Goal: Information Seeking & Learning: Learn about a topic

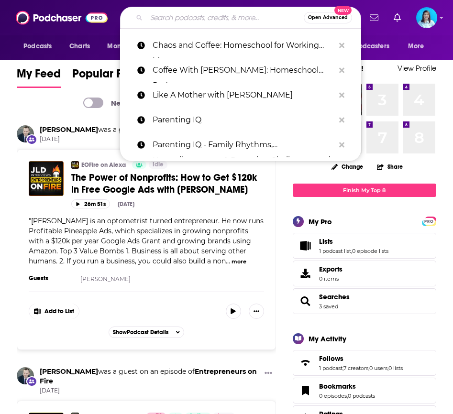
click at [187, 17] on input "Search podcasts, credits, & more..." at bounding box center [224, 17] width 157 height 15
paste input "Changing The Sales Game"
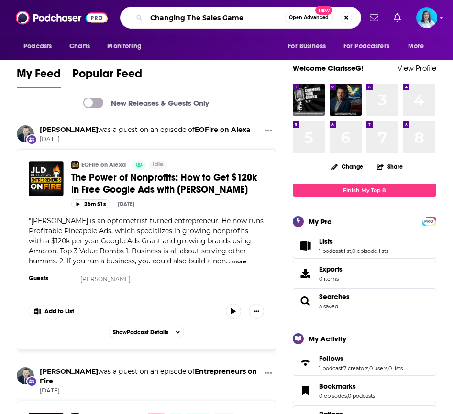
type input "Changing The Sales Game"
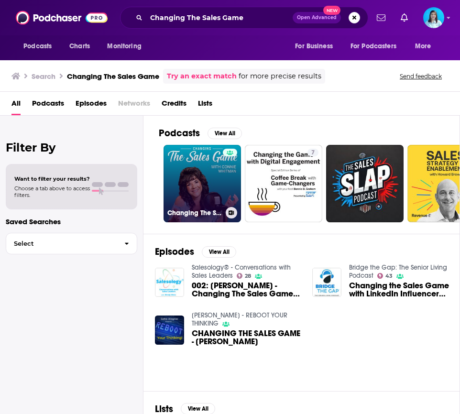
click at [193, 182] on link "Changing The Sales Game" at bounding box center [203, 184] width 78 height 78
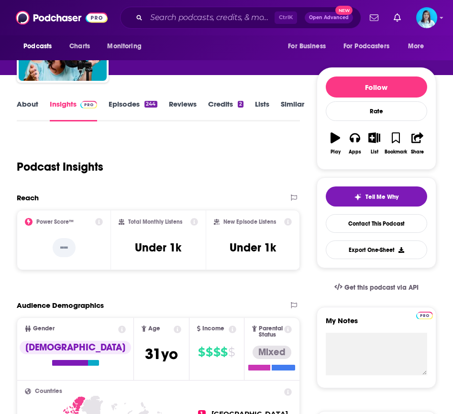
scroll to position [96, 0]
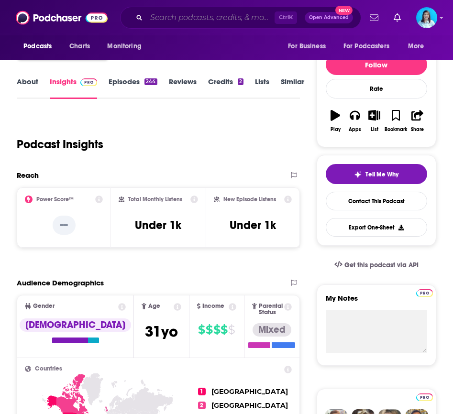
click at [203, 18] on input "Search podcasts, credits, & more..." at bounding box center [210, 17] width 128 height 15
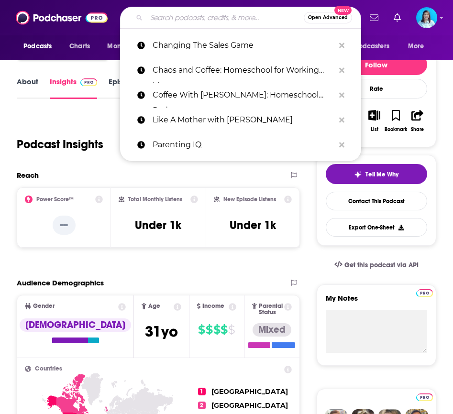
paste input "ROAD TO GROWTH : Success as an Entrepreneur"
type input "ROAD TO GROWTH : Success as an Entrepreneur"
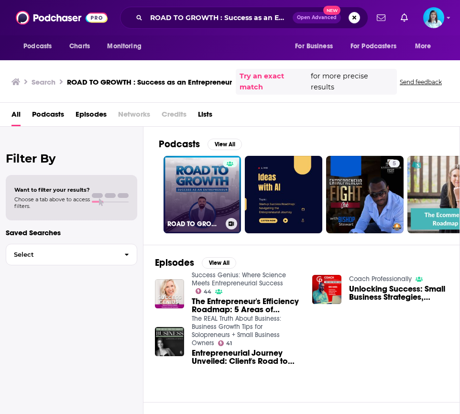
click at [202, 196] on link "ROAD TO GROWTH : Success as an Entrepreneur" at bounding box center [203, 195] width 78 height 78
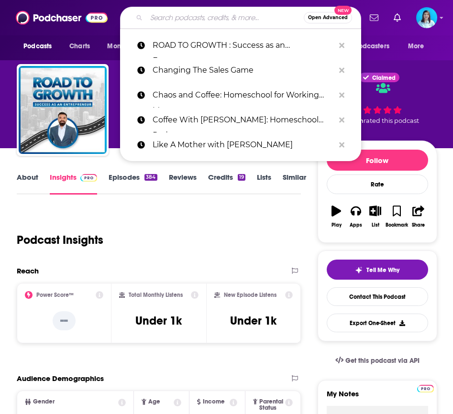
click at [173, 20] on input "Search podcasts, credits, & more..." at bounding box center [224, 17] width 157 height 15
paste input "MULTIFAMILY AP360"
type input "MULTIFAMILY AP360"
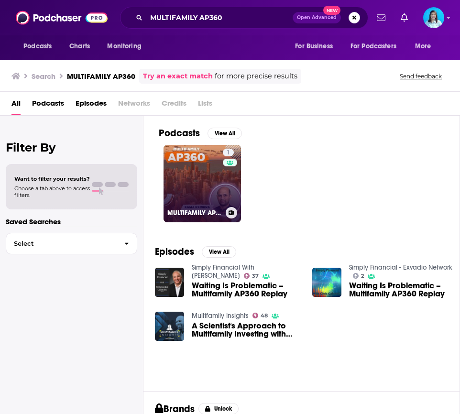
click at [203, 175] on link "1 MULTIFAMILY AP360" at bounding box center [203, 184] width 78 height 78
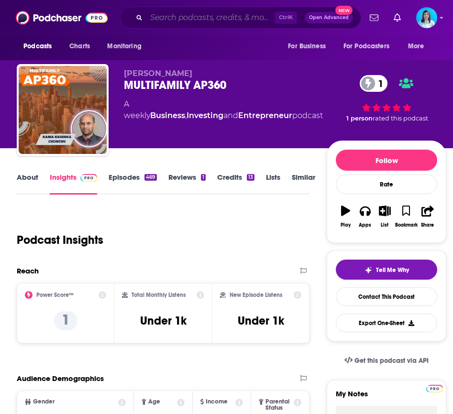
click at [175, 25] on input "Search podcasts, credits, & more..." at bounding box center [210, 17] width 128 height 15
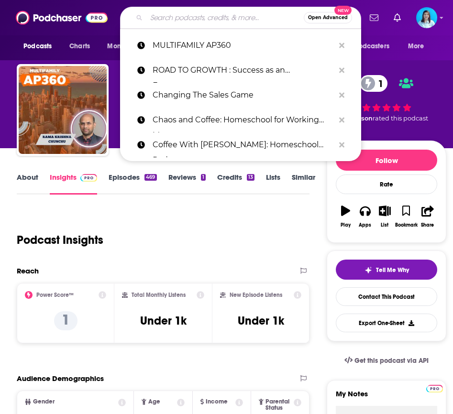
paste input "Real Estate 101"
type input "Real Estate 101"
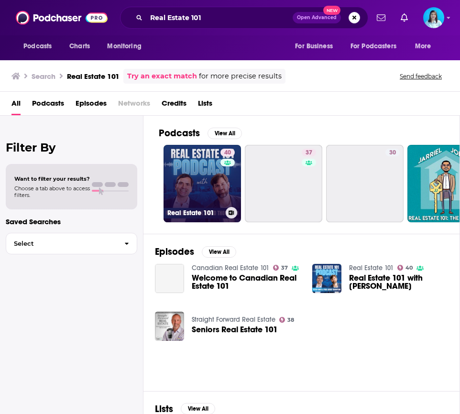
click at [206, 186] on link "40 Real Estate 101" at bounding box center [203, 184] width 78 height 78
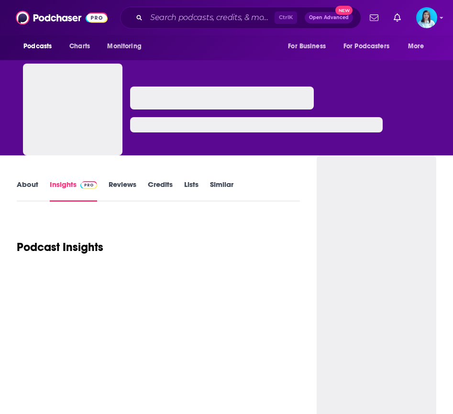
click at [135, 186] on link "Reviews" at bounding box center [123, 191] width 28 height 22
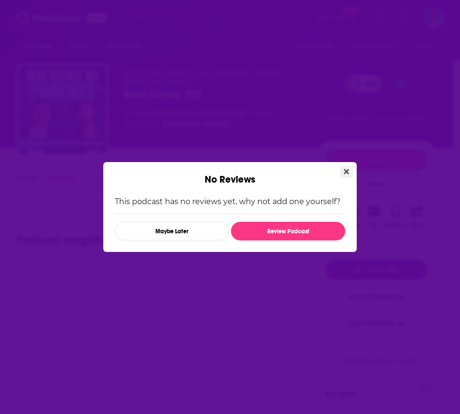
click at [348, 171] on icon "Close" at bounding box center [346, 171] width 5 height 5
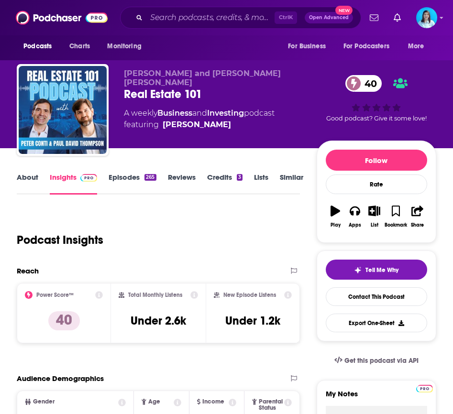
click at [71, 180] on link "Insights" at bounding box center [73, 184] width 47 height 22
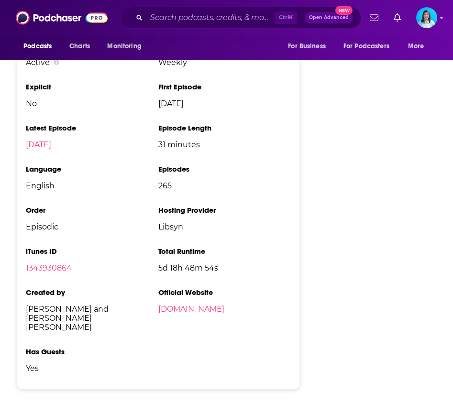
scroll to position [1101, 0]
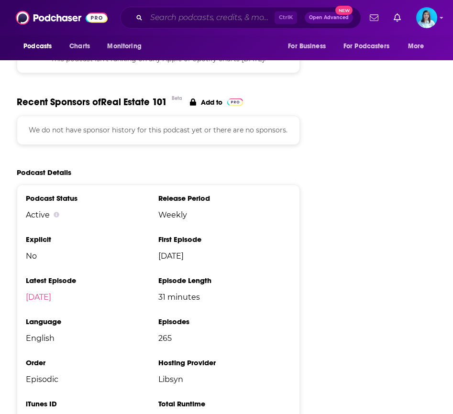
click at [170, 18] on input "Search podcasts, credits, & more..." at bounding box center [210, 17] width 128 height 15
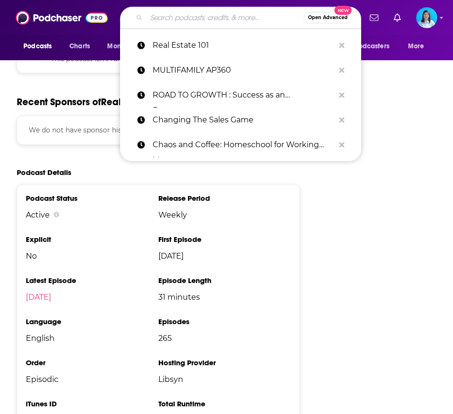
paste input "The Innovation Meets Leadership Podcas‪t‬"
type input "The Innovation Meets Leadership Podcas‪t‬"
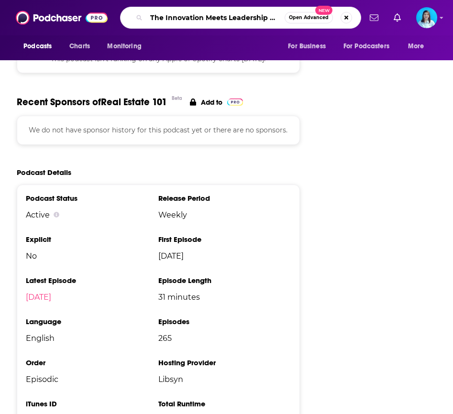
scroll to position [0, 17]
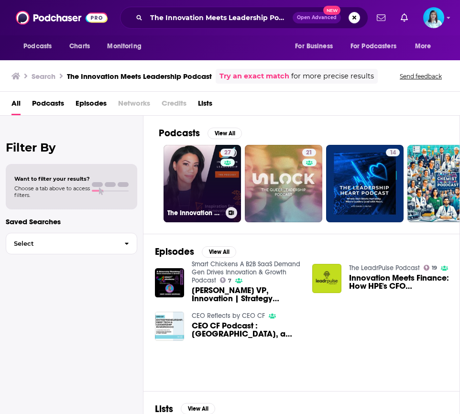
click at [182, 188] on link "27 The Innovation Meets Leadership Podcast" at bounding box center [203, 184] width 78 height 78
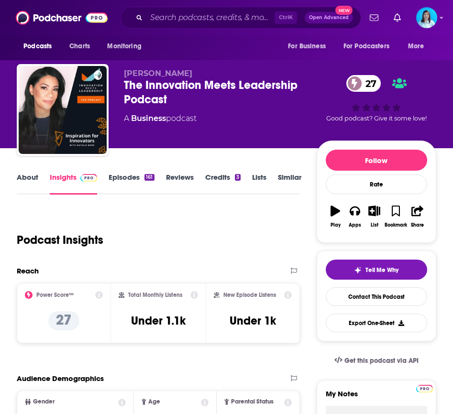
click at [136, 181] on link "Episodes 161" at bounding box center [131, 184] width 45 height 22
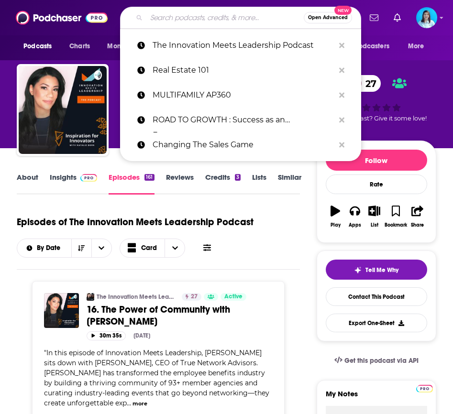
click at [162, 14] on input "Search podcasts, credits, & more..." at bounding box center [224, 17] width 157 height 15
paste input "The Friday Habit"
type input "The Friday Habit"
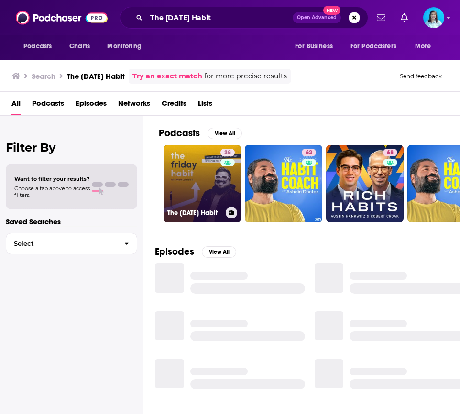
click at [193, 200] on link "38 The Friday Habit" at bounding box center [203, 184] width 78 height 78
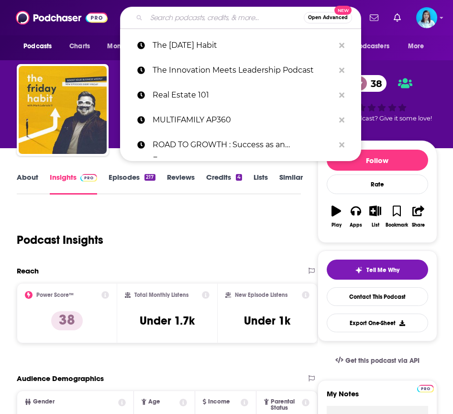
click at [164, 20] on input "Search podcasts, credits, & more..." at bounding box center [224, 17] width 157 height 15
paste input "GentleMan Style Podcast-God, Family, Finance, Self"
type input "GentleMan Style Podcast-God, Family, Finance, Self"
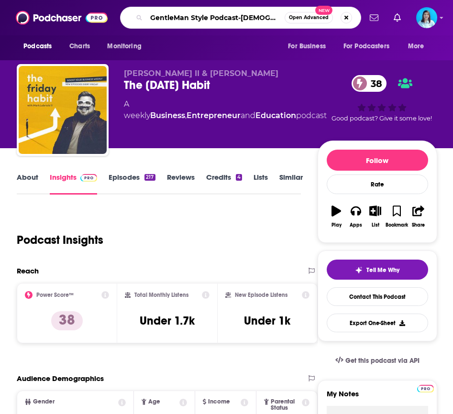
scroll to position [0, 49]
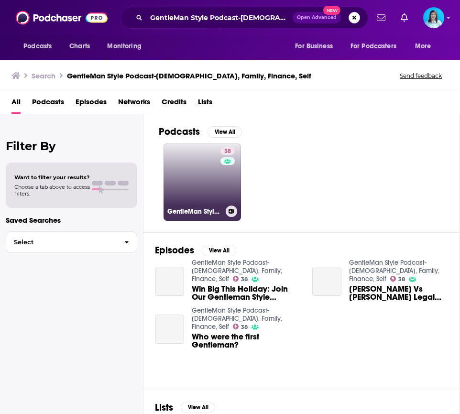
click at [204, 187] on link "38 GentleMan Style Podcast-God, Family, Finance, Self" at bounding box center [203, 183] width 78 height 78
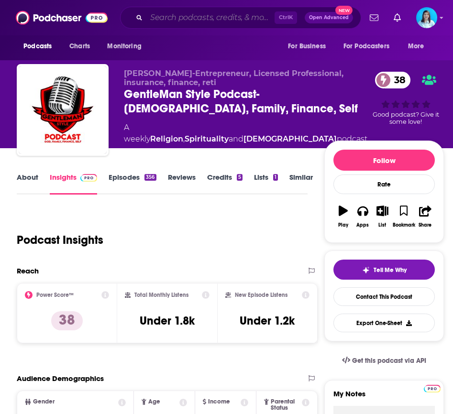
click at [177, 22] on input "Search podcasts, credits, & more..." at bounding box center [210, 17] width 128 height 15
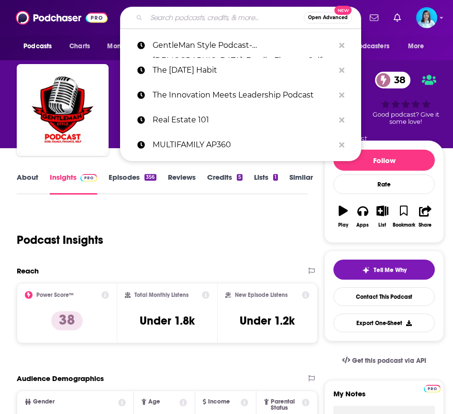
paste input "Lead Your Life"
type input "Lead Your Life"
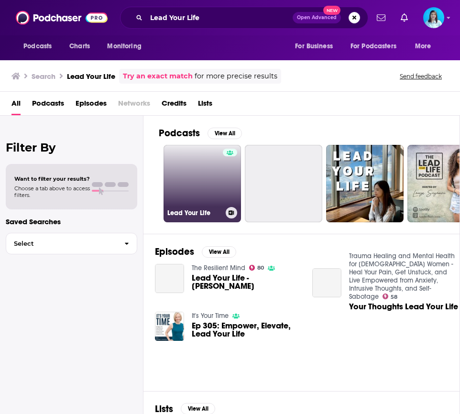
click at [195, 184] on link "Lead Your Life" at bounding box center [203, 184] width 78 height 78
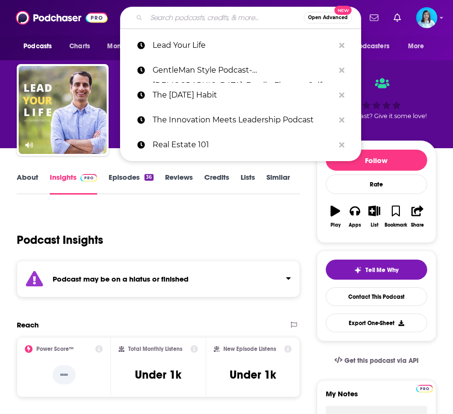
drag, startPoint x: 193, startPoint y: 19, endPoint x: 184, endPoint y: 20, distance: 9.1
click at [191, 19] on input "Search podcasts, credits, & more..." at bounding box center [224, 17] width 157 height 15
paste input "The Small Business Safari"
type input "The Small Business Safari"
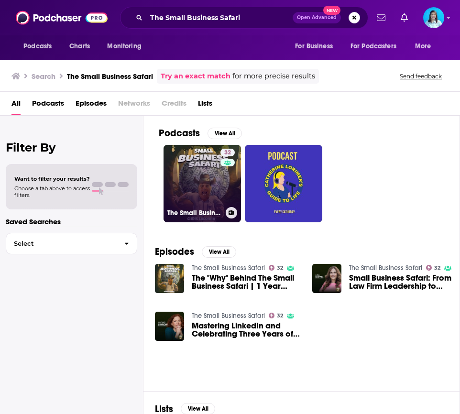
click at [223, 200] on div "32" at bounding box center [229, 178] width 17 height 58
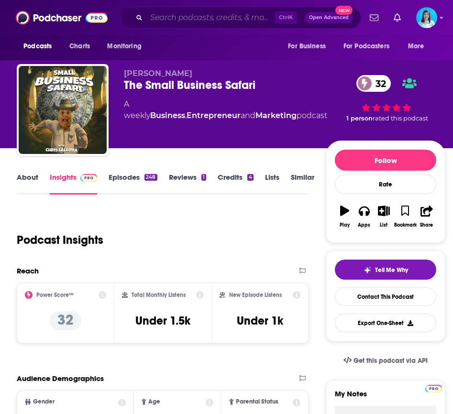
click at [165, 19] on input "Search podcasts, credits, & more..." at bounding box center [210, 17] width 128 height 15
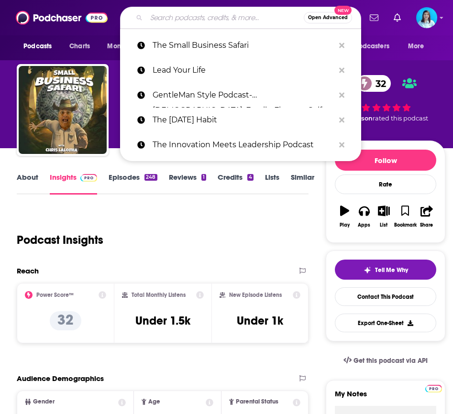
paste input "Insurance Town"
type input "Insurance Town"
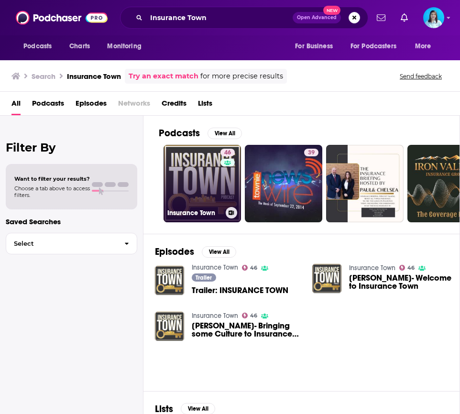
click at [186, 194] on link "46 Insurance Town" at bounding box center [203, 184] width 78 height 78
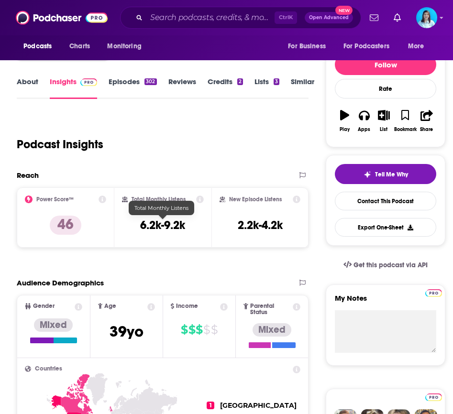
scroll to position [144, 0]
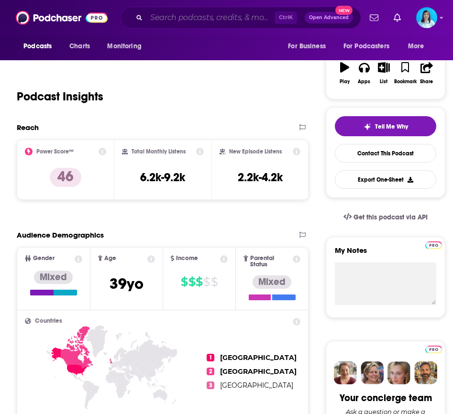
click at [200, 14] on input "Search podcasts, credits, & more..." at bounding box center [210, 17] width 128 height 15
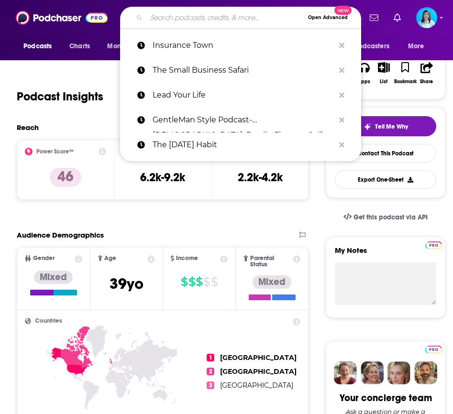
paste input "The HERO Show"
type input "The HERO Show"
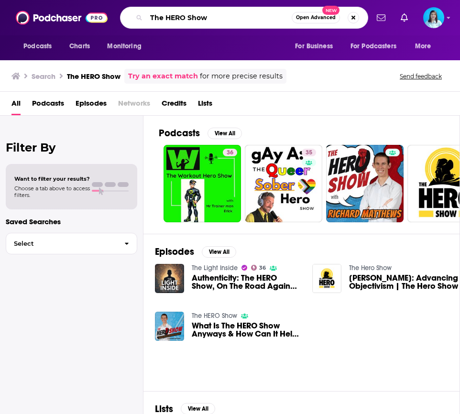
click at [183, 18] on input "The HERO Show" at bounding box center [219, 17] width 146 height 15
paste input "Not Another Marketing Podcast"
type input "Not Another Marketing Podcast"
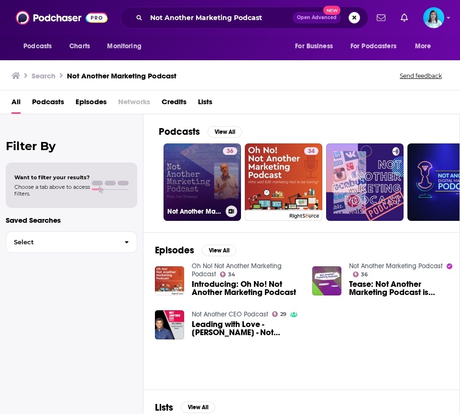
click at [210, 187] on link "36 Not Another Marketing Podcast" at bounding box center [203, 183] width 78 height 78
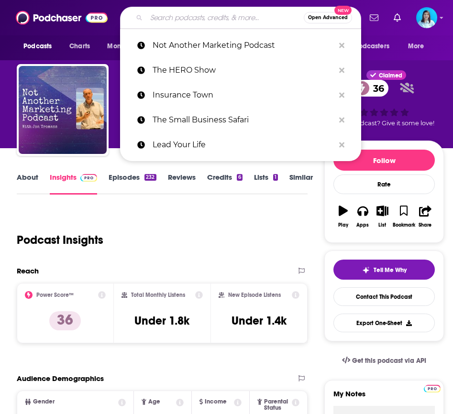
click at [179, 21] on input "Search podcasts, credits, & more..." at bounding box center [224, 17] width 157 height 15
paste input "How To Ride A Roller Coaster"
type input "How To Ride A Roller Coaster"
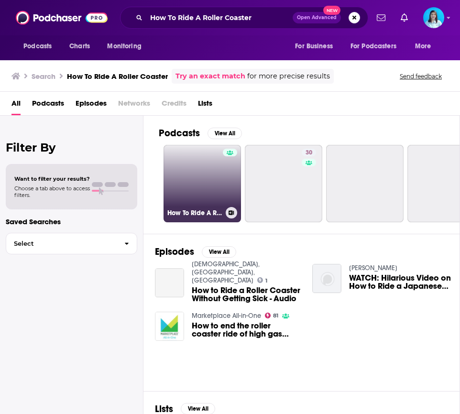
click at [206, 182] on link "How To Ride A Roller Coaster" at bounding box center [203, 184] width 78 height 78
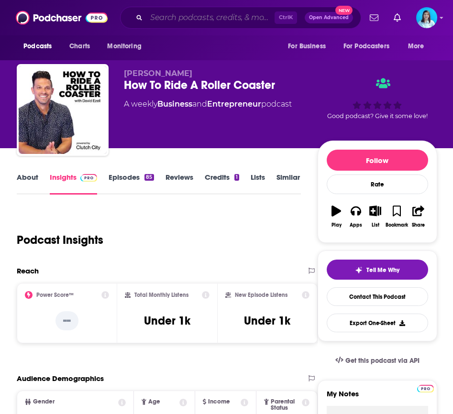
click at [171, 17] on input "Search podcasts, credits, & more..." at bounding box center [210, 17] width 128 height 15
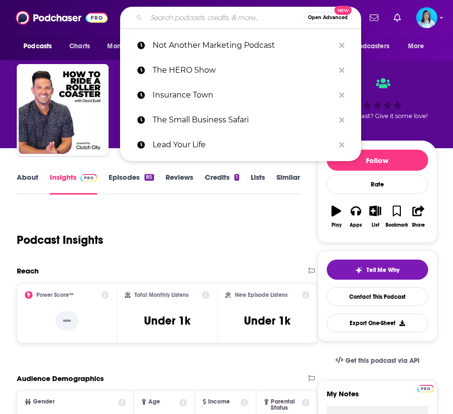
paste input "Real Estate VS Technology: UNLEASHED!"
type input "Real Estate VS Technology: UNLEASHED!"
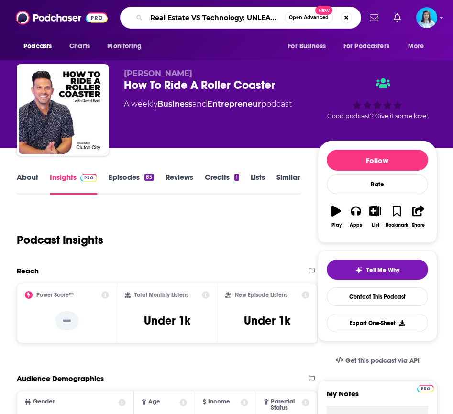
scroll to position [0, 12]
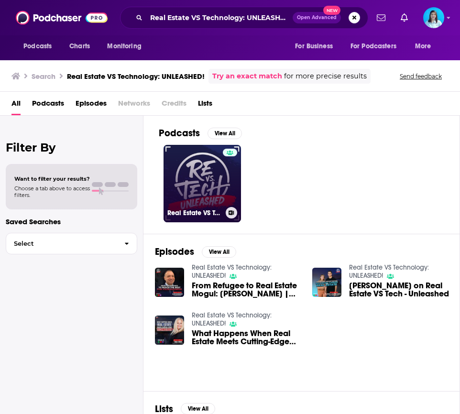
click at [212, 185] on link "Real Estate VS Technology: UNLEASHED!" at bounding box center [203, 184] width 78 height 78
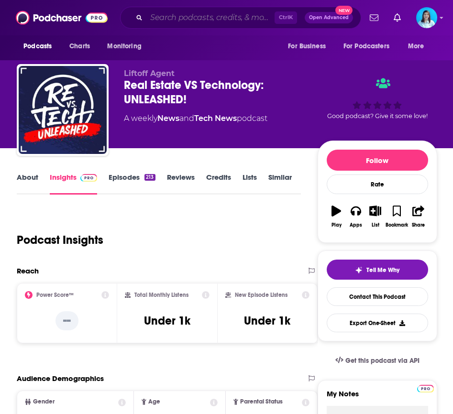
click at [178, 21] on input "Search podcasts, credits, & more..." at bounding box center [210, 17] width 128 height 15
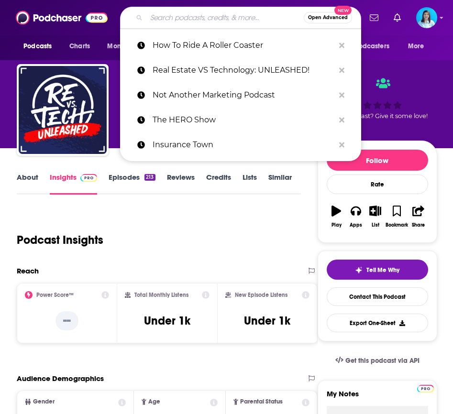
paste input "Proptech Espresso"
type input "Proptech Espresso"
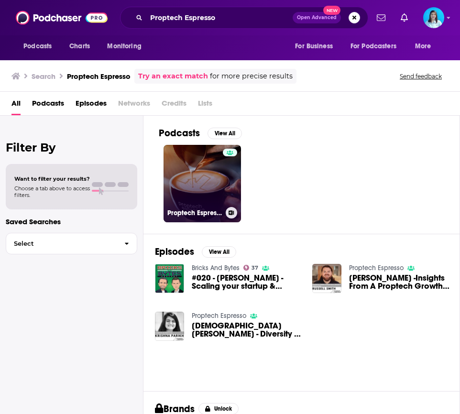
drag, startPoint x: 197, startPoint y: 222, endPoint x: 201, endPoint y: 212, distance: 10.1
click at [201, 212] on h3 "Proptech Espresso" at bounding box center [195, 213] width 55 height 8
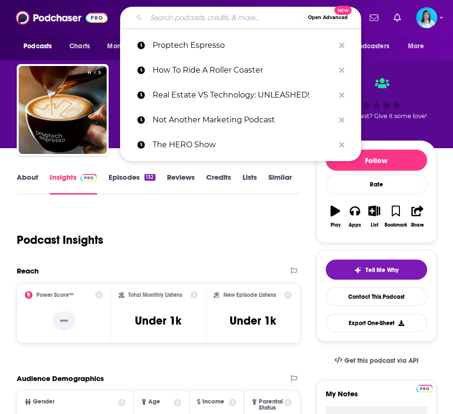
click at [174, 21] on input "Search podcasts, credits, & more..." at bounding box center [224, 17] width 157 height 15
paste input "Thinking Like a Bank"
type input "Thinking Like a Bank"
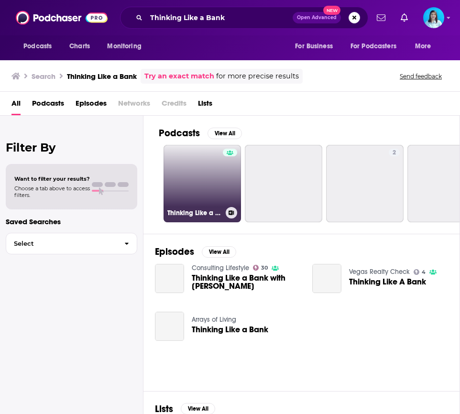
click at [197, 190] on link "Thinking Like a Bank" at bounding box center [203, 184] width 78 height 78
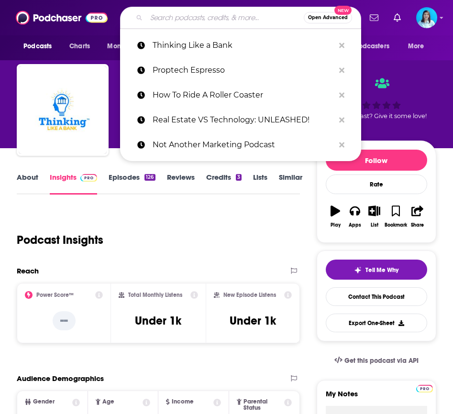
click at [180, 20] on input "Search podcasts, credits, & more..." at bounding box center [224, 17] width 157 height 15
paste input "The Zee Learning Podcast"
type input "The Zee Learning Podcast"
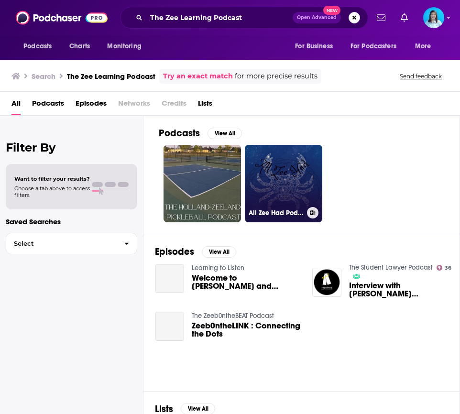
click at [285, 177] on link "All Zee Had Podcast" at bounding box center [284, 184] width 78 height 78
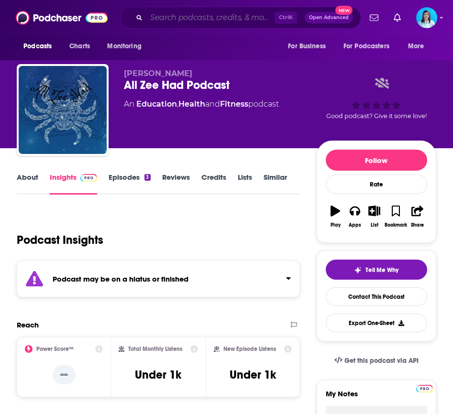
click at [178, 21] on input "Search podcasts, credits, & more..." at bounding box center [210, 17] width 128 height 15
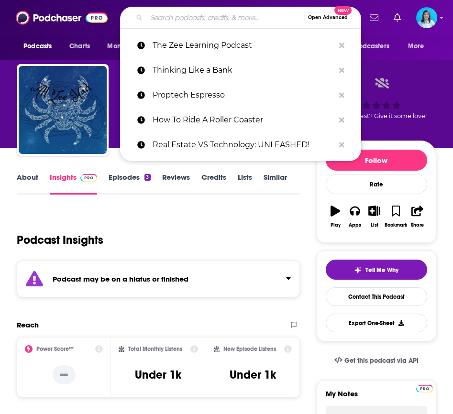
paste input "Voice of FinTech"
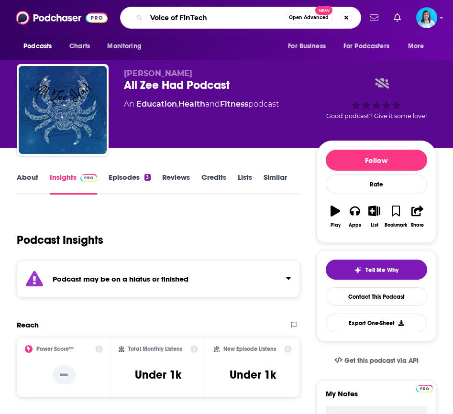
type input "Voice of FinTech"
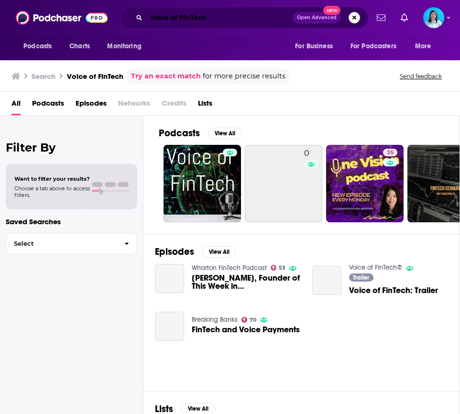
click at [179, 13] on input "Voice of FinTech" at bounding box center [219, 17] width 146 height 15
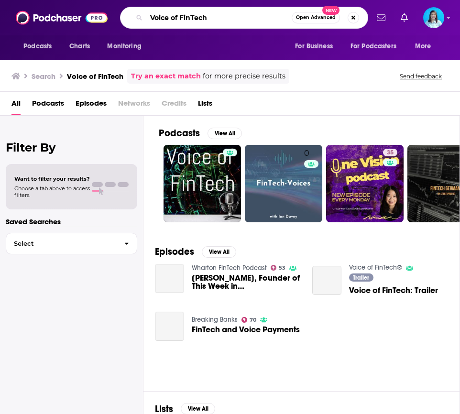
click at [179, 13] on input "Voice of FinTech" at bounding box center [219, 17] width 146 height 15
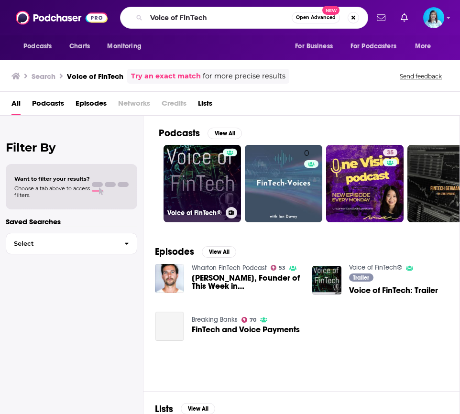
click at [194, 180] on link "Voice of FinTech®" at bounding box center [203, 184] width 78 height 78
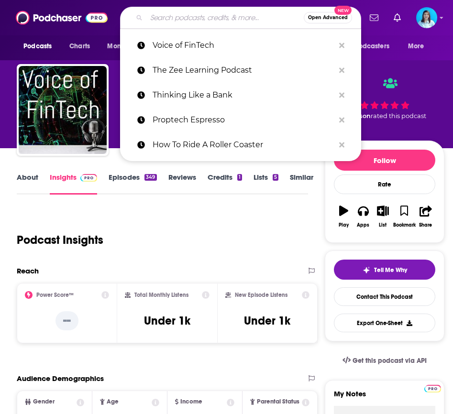
drag, startPoint x: 167, startPoint y: 14, endPoint x: 174, endPoint y: 14, distance: 7.2
click at [168, 14] on input "Search podcasts, credits, & more..." at bounding box center [224, 17] width 157 height 15
paste input "FinTech Focus TV"
type input "FinTech Focus TV"
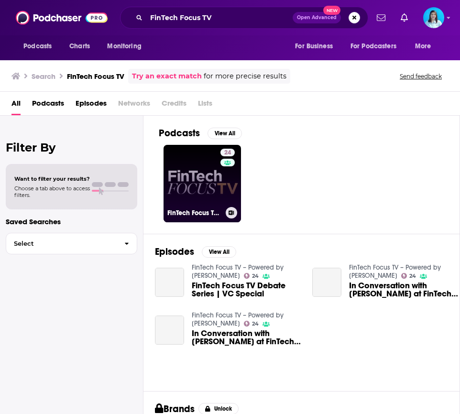
click at [193, 176] on link "24 FinTech Focus TV – Powered by Harrington Starr" at bounding box center [203, 184] width 78 height 78
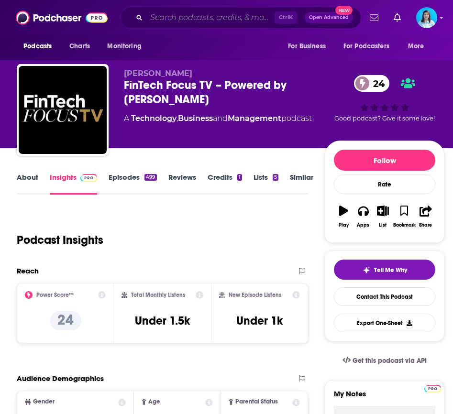
click at [182, 21] on input "Search podcasts, credits, & more..." at bounding box center [210, 17] width 128 height 15
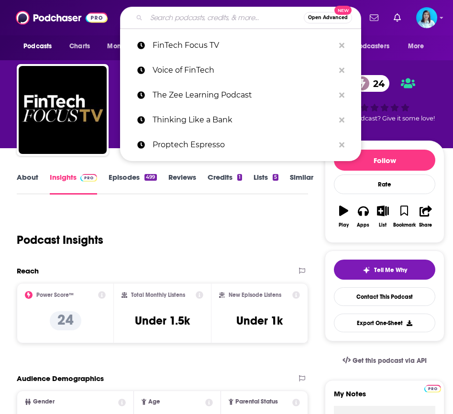
paste input "Fintech Confidential"
type input "Fintech Confidential"
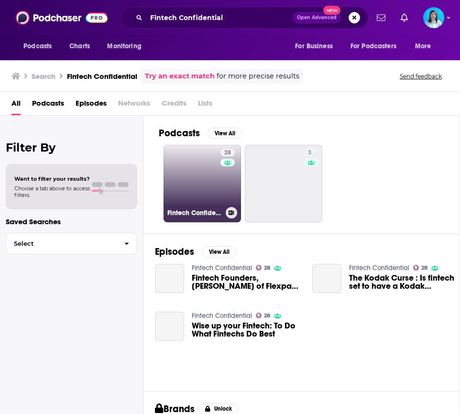
click at [197, 196] on link "28 Fintech Confidential" at bounding box center [203, 184] width 78 height 78
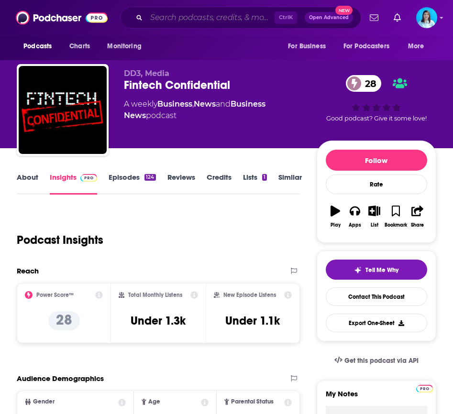
click at [172, 16] on input "Search podcasts, credits, & more..." at bounding box center [210, 17] width 128 height 15
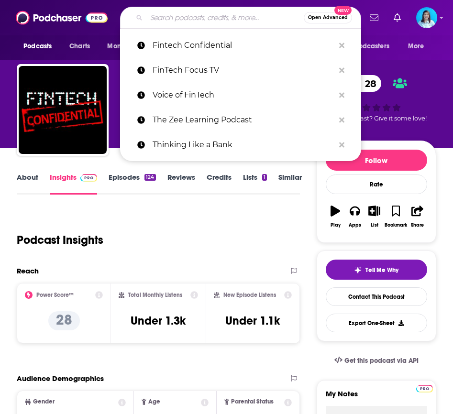
paste input "Free Life Agents"
type input "Free Life Agents"
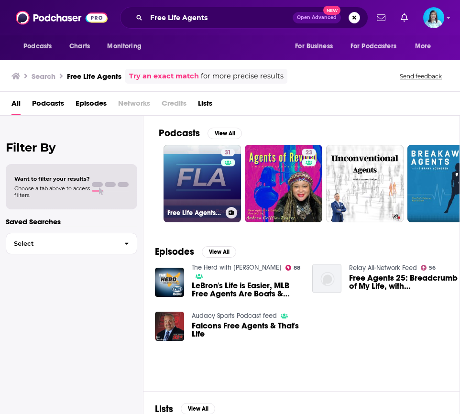
click at [200, 196] on link "31 Free Life Agents: A Podcast for Real Estate Agents Who Want to Develop a Pas…" at bounding box center [203, 184] width 78 height 78
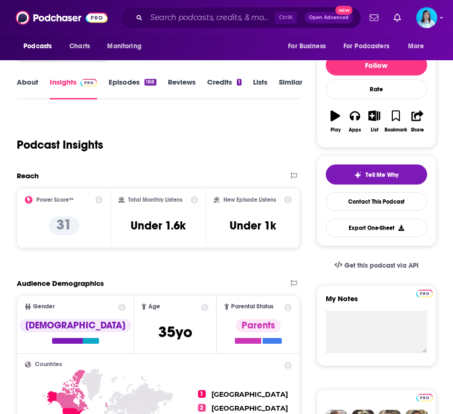
scroll to position [96, 0]
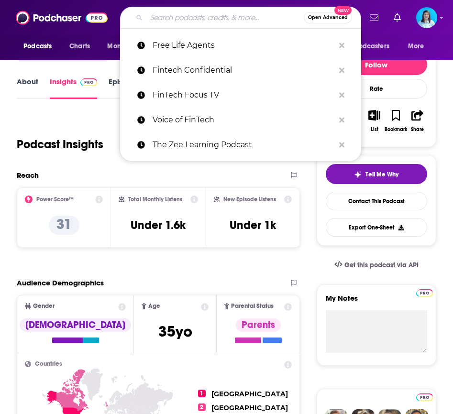
click at [179, 11] on input "Search podcasts, credits, & more..." at bounding box center [224, 17] width 157 height 15
paste input "The MSP Initiative"
type input "The MSP Initiative"
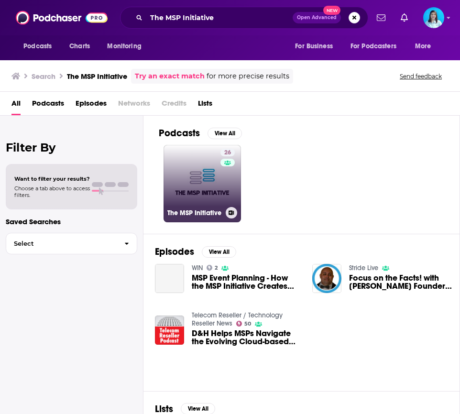
click at [199, 205] on link "26 The MSP Initiative" at bounding box center [203, 184] width 78 height 78
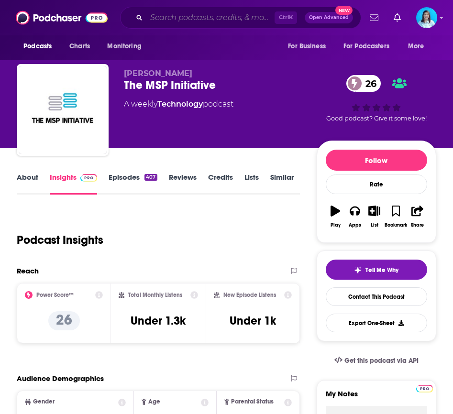
click at [171, 21] on input "Search podcasts, credits, & more..." at bounding box center [210, 17] width 128 height 15
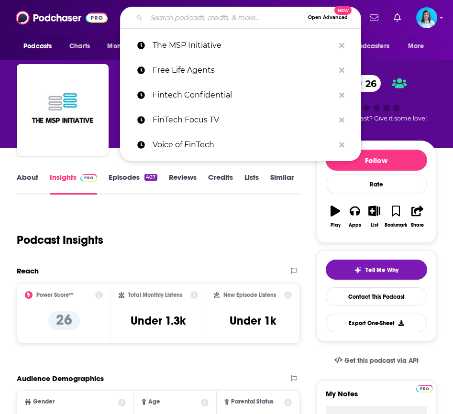
paste input "Walk 2 Wealth"
type input "Walk 2 Wealth"
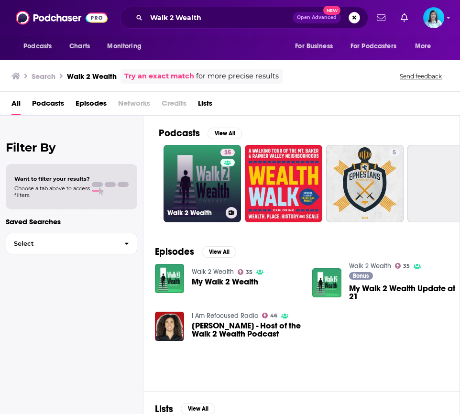
click at [205, 178] on link "35 Walk 2 Wealth" at bounding box center [203, 184] width 78 height 78
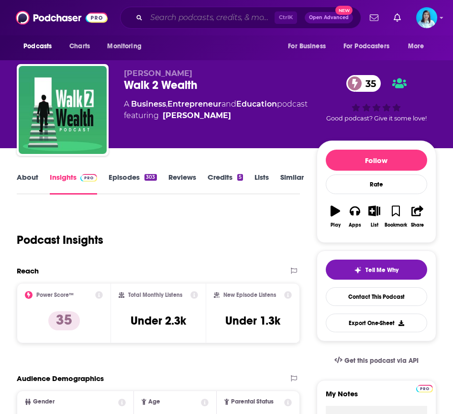
click at [180, 21] on input "Search podcasts, credits, & more..." at bounding box center [210, 17] width 128 height 15
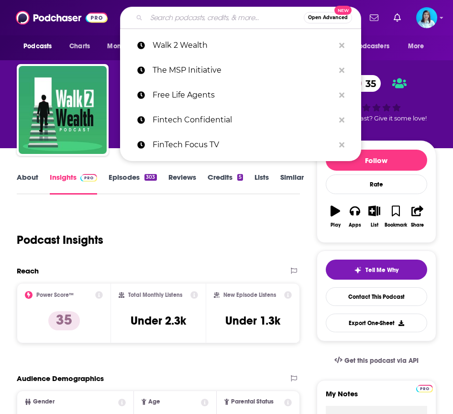
paste input "The Business Power Hour"
type input "The Business Power Hour"
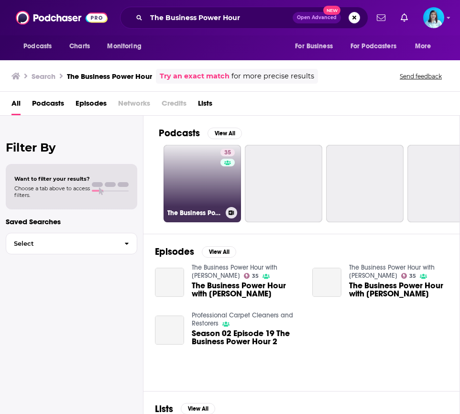
click at [199, 193] on link "35 The Business Power Hour with Deb Krier" at bounding box center [203, 184] width 78 height 78
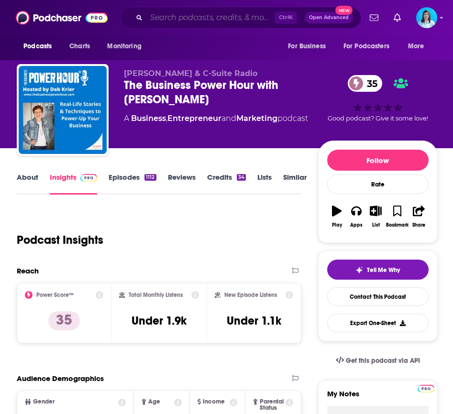
click at [172, 11] on input "Search podcasts, credits, & more..." at bounding box center [210, 17] width 128 height 15
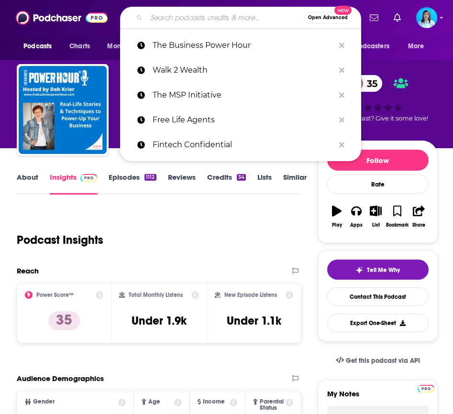
paste input "The Dream Huge Podcast"
type input "The Dream Huge Podcast"
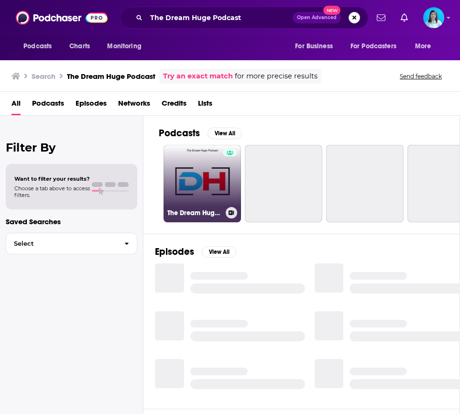
click at [212, 182] on link "The Dream Huge Podcast" at bounding box center [203, 184] width 78 height 78
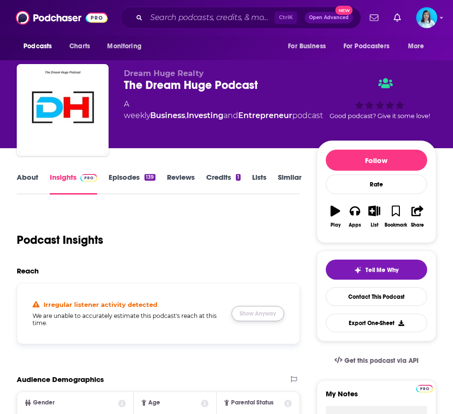
click at [268, 315] on button "Show Anyway" at bounding box center [258, 313] width 53 height 15
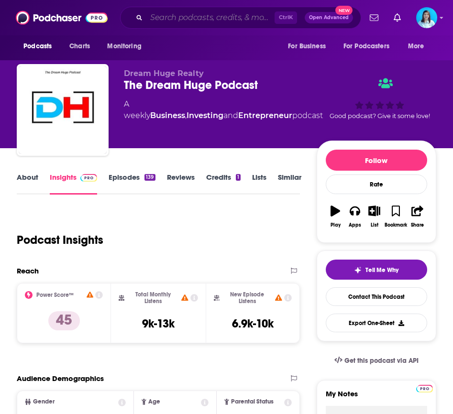
click at [181, 22] on input "Search podcasts, credits, & more..." at bounding box center [210, 17] width 128 height 15
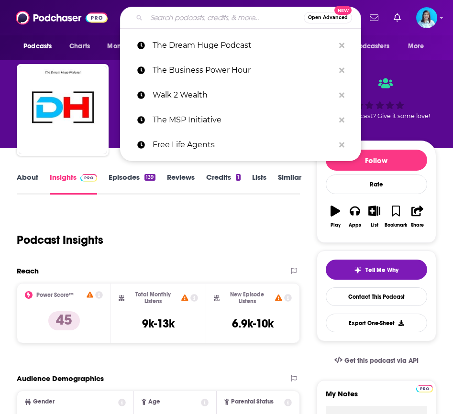
paste input "The Business Ownership Podcast"
type input "The Business Ownership Podcast"
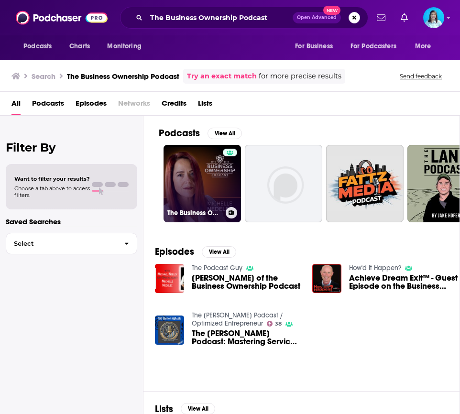
click at [208, 182] on link "The Business Ownership Podcast" at bounding box center [203, 184] width 78 height 78
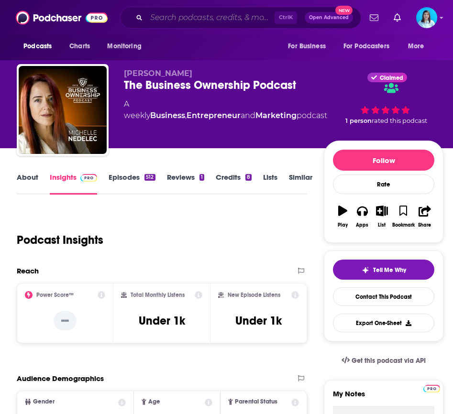
click at [189, 18] on input "Search podcasts, credits, & more..." at bounding box center [210, 17] width 128 height 15
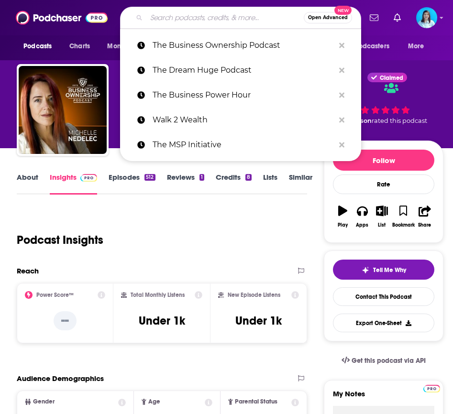
paste input "The Real Estate JAM"
type input "The Real Estate JAM"
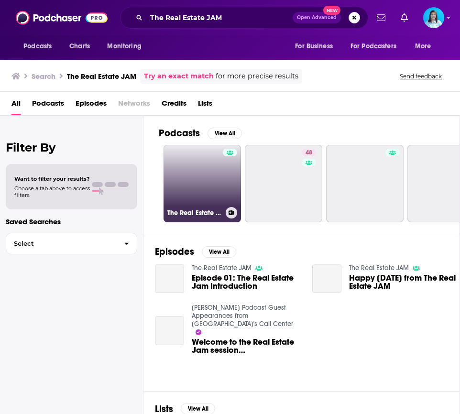
click at [200, 172] on link "The Real Estate JAM" at bounding box center [203, 184] width 78 height 78
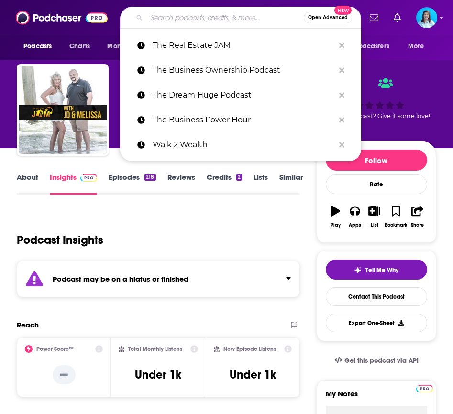
click at [182, 16] on input "Search podcasts, credits, & more..." at bounding box center [224, 17] width 157 height 15
paste input "Legacy Leaders"
type input "Legacy Leaders"
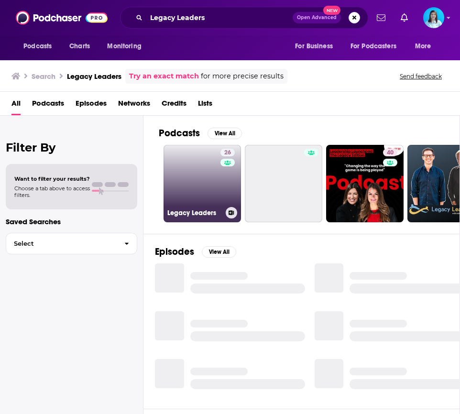
click at [196, 190] on link "26 Legacy Leaders" at bounding box center [203, 184] width 78 height 78
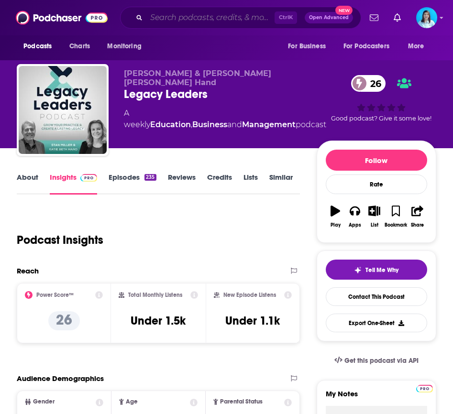
click at [169, 16] on input "Search podcasts, credits, & more..." at bounding box center [210, 17] width 128 height 15
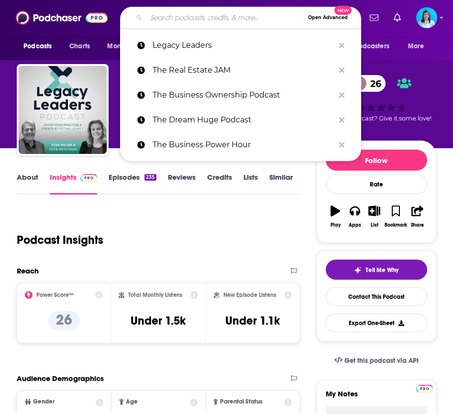
paste input "Holistic Human Performance."
type input "Holistic Human Performance."
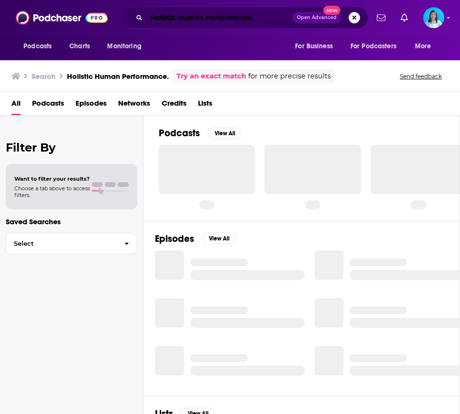
click at [186, 17] on input "Holistic Human Performance." at bounding box center [219, 17] width 146 height 15
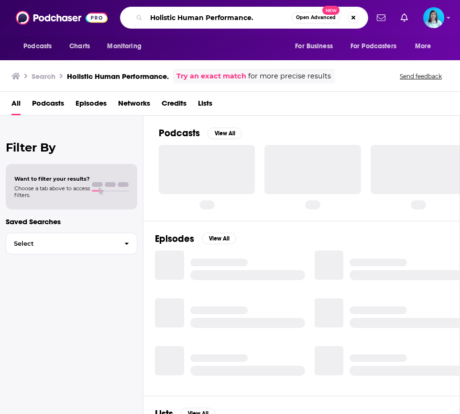
click at [186, 17] on input "Holistic Human Performance." at bounding box center [219, 17] width 146 height 15
paste input "The DJE Podcast - Real Estate Investing with Devin Elder"
type input "The DJE Podcast - Real Estate Investing with Devin Elder"
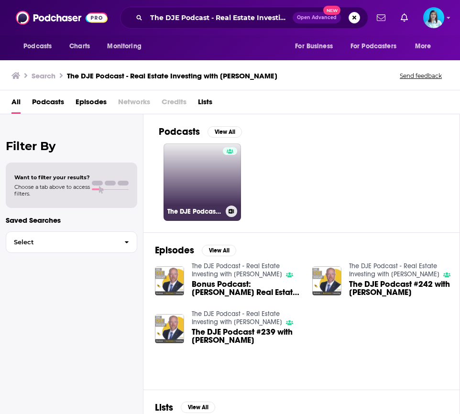
click at [207, 187] on link "The DJE Podcast - Real Estate Investing with Devin Elder" at bounding box center [203, 183] width 78 height 78
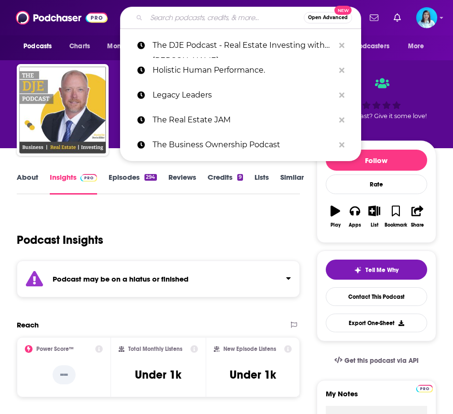
click at [170, 22] on input "Search podcasts, credits, & more..." at bounding box center [224, 17] width 157 height 15
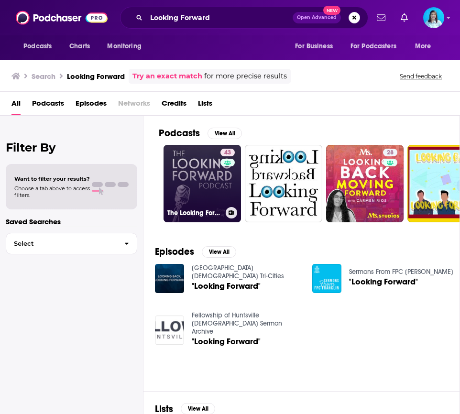
click at [191, 187] on link "43 The Looking Forward Podcast" at bounding box center [203, 184] width 78 height 78
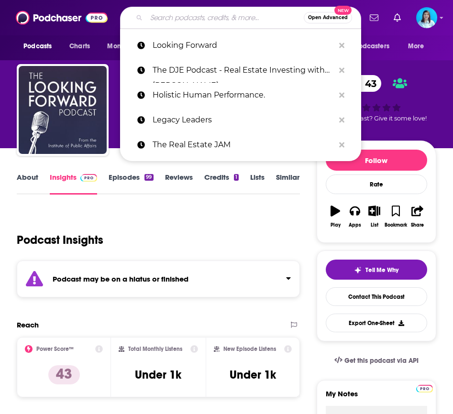
click at [174, 22] on input "Search podcasts, credits, & more..." at bounding box center [224, 17] width 157 height 15
paste input "The Future of Email"
type input "The Future of Email"
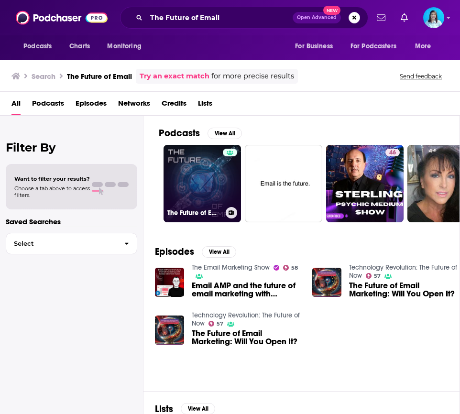
click at [188, 193] on link "The Future of Email" at bounding box center [203, 184] width 78 height 78
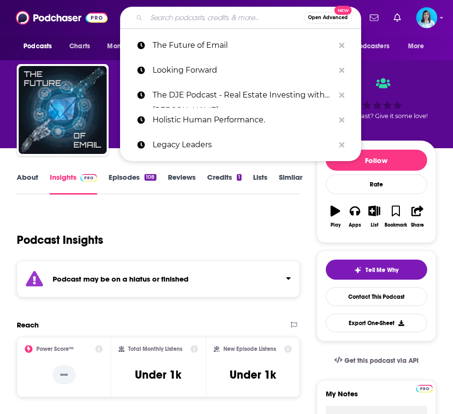
click at [168, 16] on input "Search podcasts, credits, & more..." at bounding box center [224, 17] width 157 height 15
paste input "Wealth Architect Podcast"
type input "Wealth Architect Podcast"
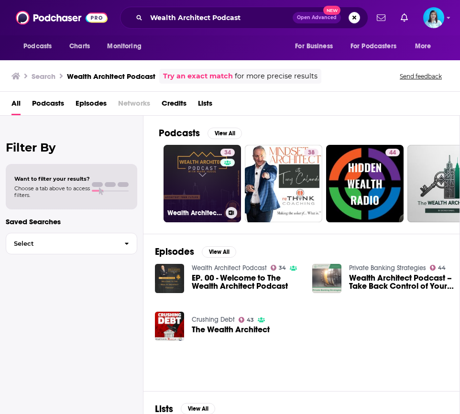
click at [208, 191] on link "34 Wealth Architect Podcast" at bounding box center [203, 184] width 78 height 78
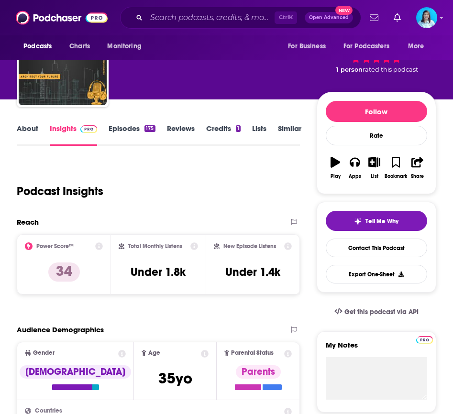
scroll to position [144, 0]
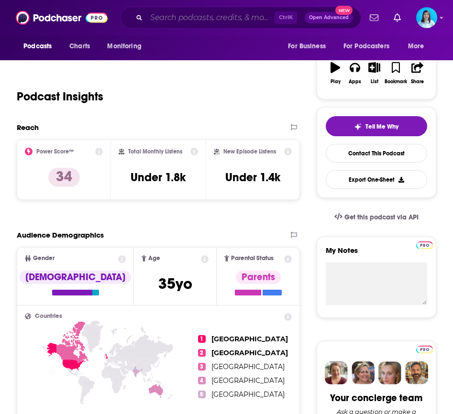
click at [170, 11] on input "Search podcasts, credits, & more..." at bounding box center [210, 17] width 128 height 15
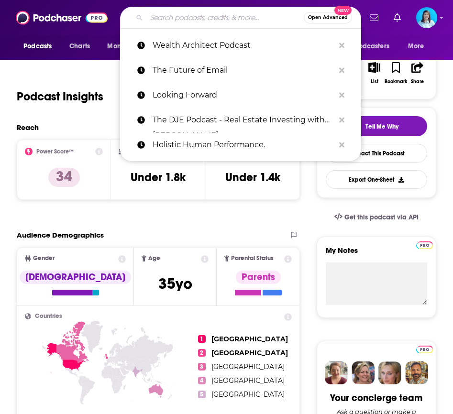
paste input "Agency Intelligence: The Insurance Podcast Network"
type input "Agency Intelligence: The Insurance Podcast Network"
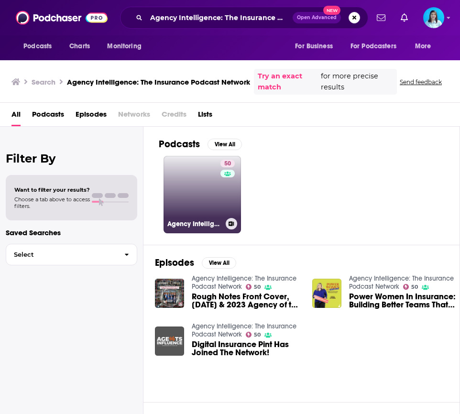
click at [212, 193] on link "50 Agency Intelligence: The Insurance Podcast Network" at bounding box center [203, 195] width 78 height 78
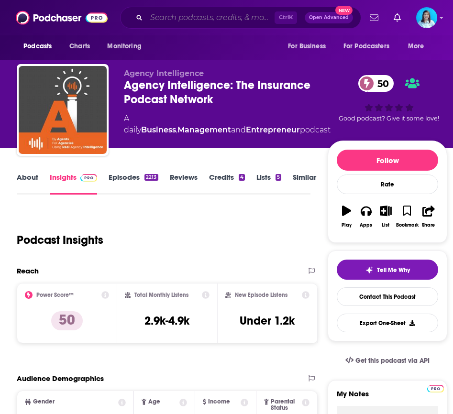
click at [187, 16] on input "Search podcasts, credits, & more..." at bounding box center [210, 17] width 128 height 15
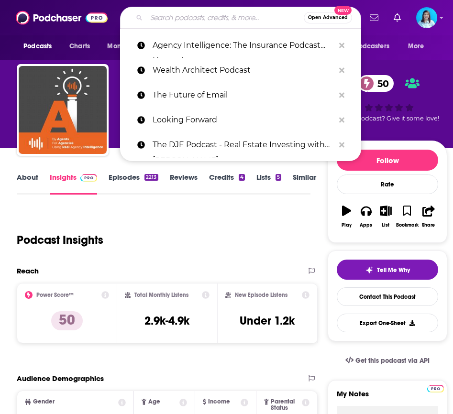
paste input "Today is the Day Changemakers"
type input "Today is the Day Changemakers"
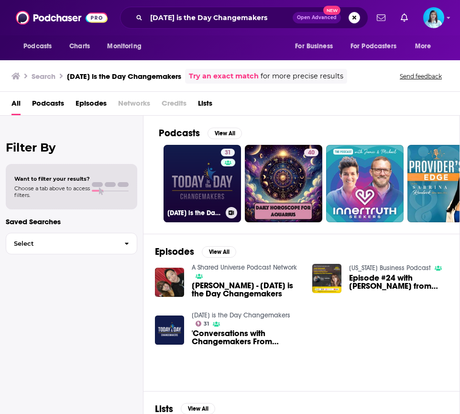
click at [201, 171] on link "31 Today is the Day Changemakers" at bounding box center [203, 184] width 78 height 78
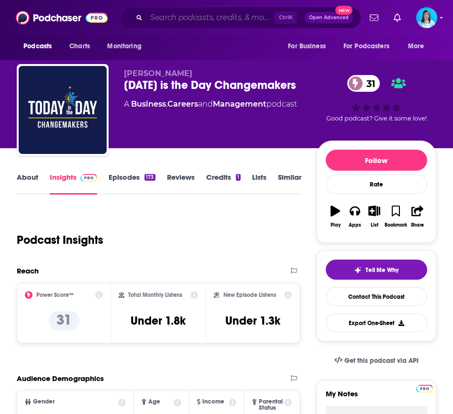
click at [172, 19] on input "Search podcasts, credits, & more..." at bounding box center [210, 17] width 128 height 15
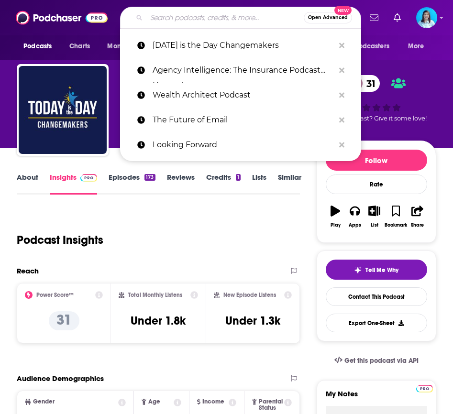
paste input "You Winning Life"
type input "You Winning Life"
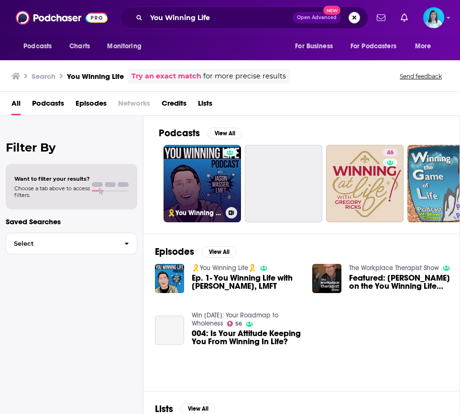
click at [190, 190] on link "🎗️You Winning Life🎗️" at bounding box center [203, 184] width 78 height 78
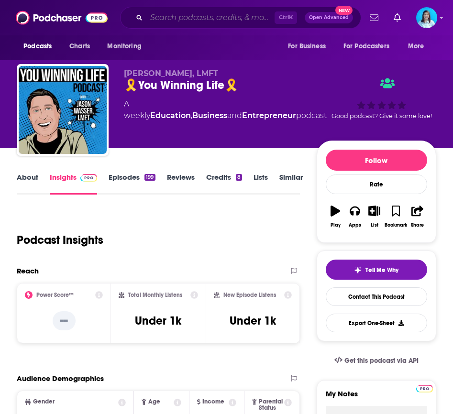
click at [204, 25] on input "Search podcasts, credits, & more..." at bounding box center [210, 17] width 128 height 15
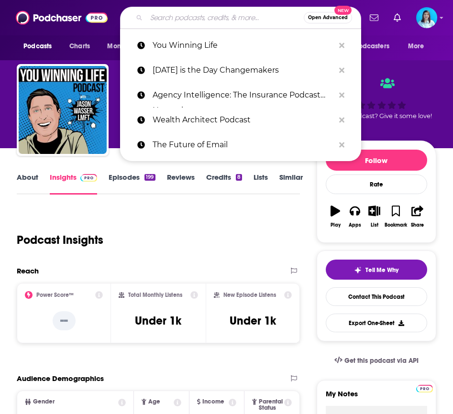
paste input "Side Hustle City"
type input "Side Hustle City"
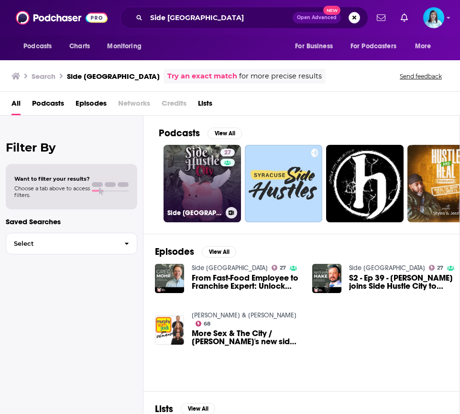
click at [185, 179] on link "27 Side Hustle City" at bounding box center [203, 184] width 78 height 78
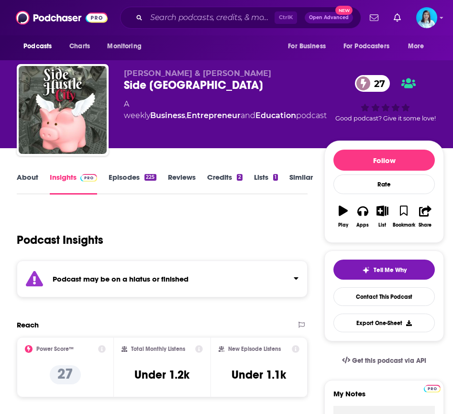
click at [274, 231] on div "Podcast Insights" at bounding box center [158, 234] width 283 height 49
click at [178, 18] on input "Search podcasts, credits, & more..." at bounding box center [210, 17] width 128 height 15
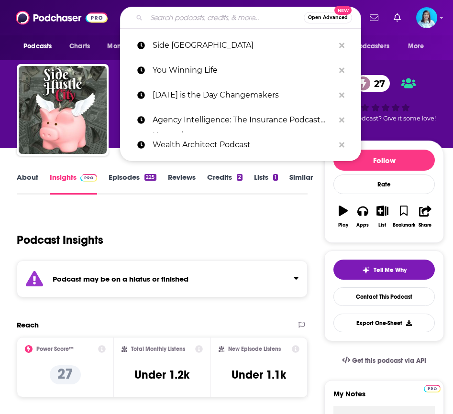
paste input "Disruptive CEO Nation"
type input "Disruptive CEO Nation"
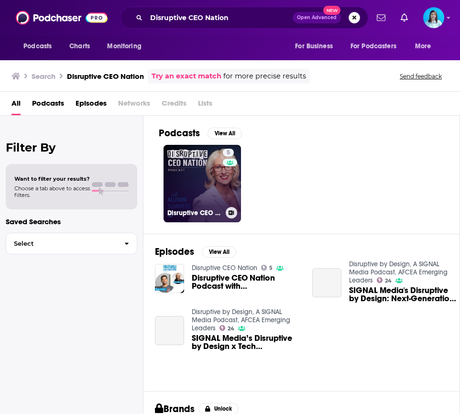
click at [205, 189] on link "5 Disruptive CEO Nation" at bounding box center [203, 184] width 78 height 78
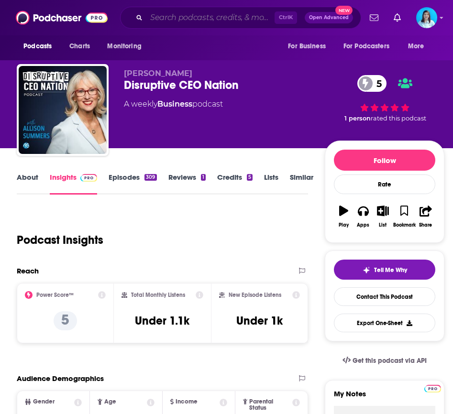
click at [192, 23] on input "Search podcasts, credits, & more..." at bounding box center [210, 17] width 128 height 15
paste input "Street Smart Success"
type input "Street Smart Success"
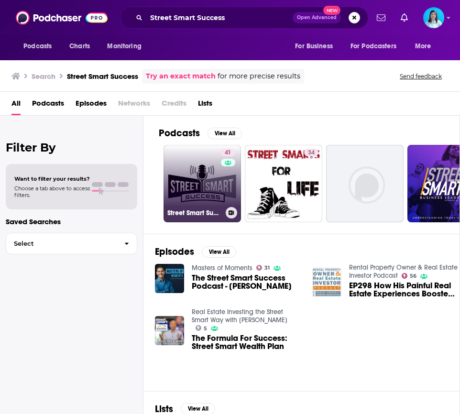
click at [196, 196] on link "41 Street Smart Success" at bounding box center [203, 184] width 78 height 78
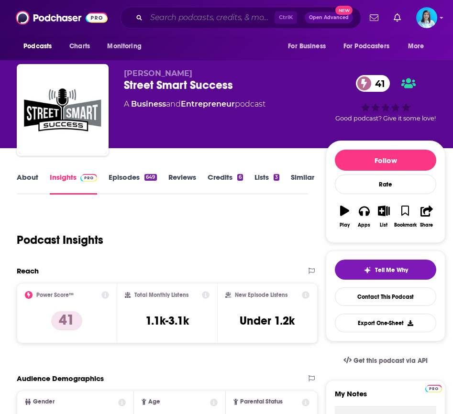
click at [181, 15] on input "Search podcasts, credits, & more..." at bounding box center [210, 17] width 128 height 15
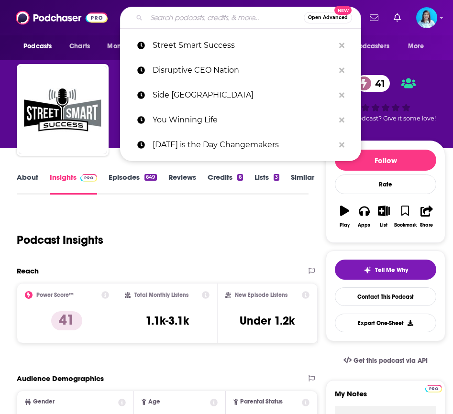
paste input "Grow Your Business & Grow Your Wealth"
type input "Grow Your Business & Grow Your Wealth"
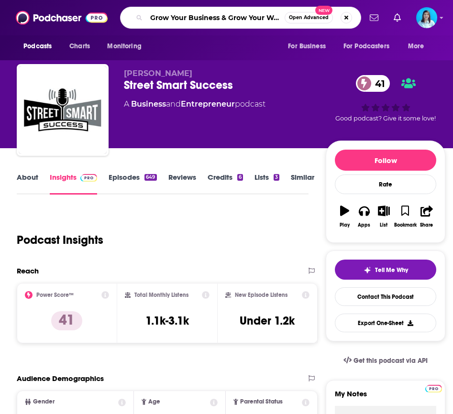
scroll to position [0, 12]
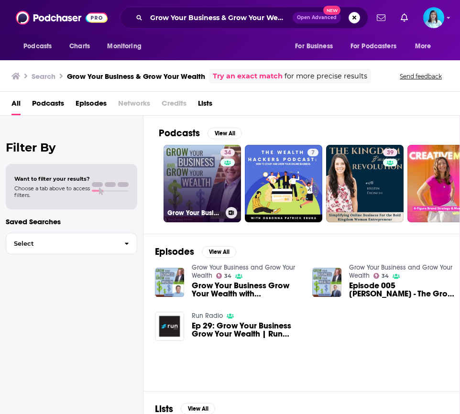
click at [199, 199] on link "34 Grow Your Business and Grow Your Wealth" at bounding box center [203, 184] width 78 height 78
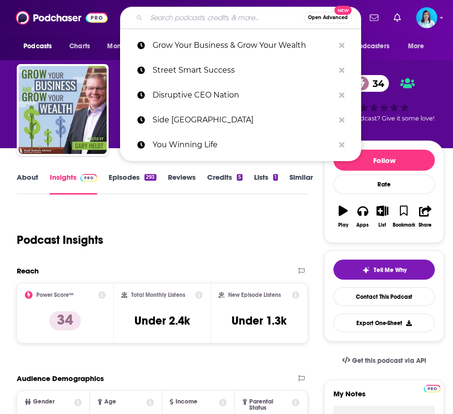
click at [168, 21] on input "Search podcasts, credits, & more..." at bounding box center [224, 17] width 157 height 15
paste input "The On Purpose Investor"
type input "The On Purpose Investor"
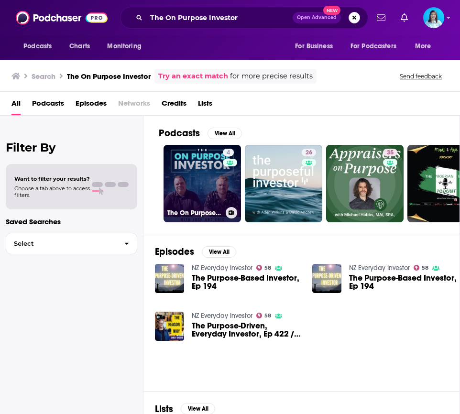
click at [190, 182] on link "4 The On Purpose Investor" at bounding box center [203, 184] width 78 height 78
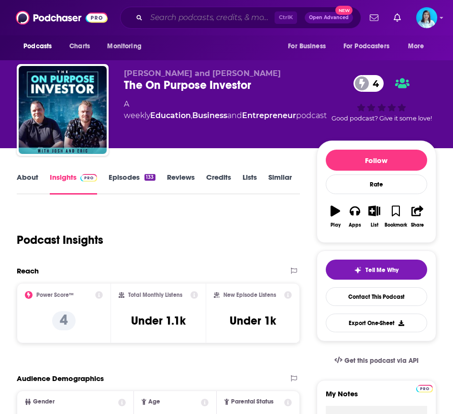
click at [172, 23] on input "Search podcasts, credits, & more..." at bounding box center [210, 17] width 128 height 15
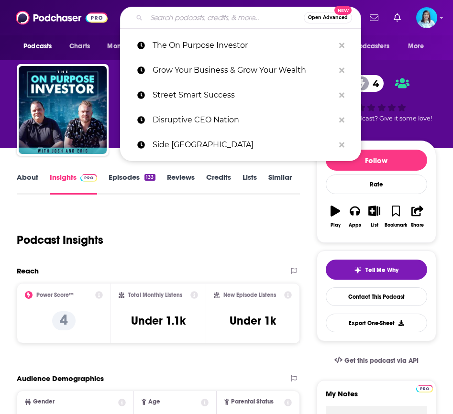
paste input "The TNT Business Podcast"
type input "The TNT Business Podcast"
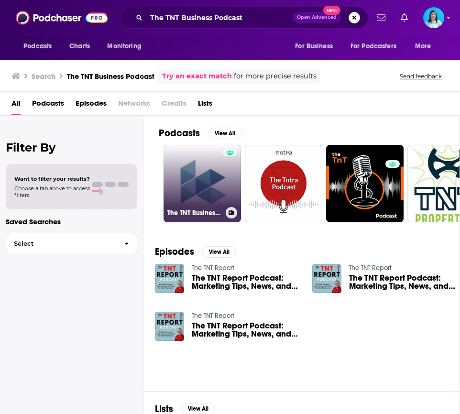
click at [179, 180] on link "The TNT Business Podcast" at bounding box center [203, 184] width 78 height 78
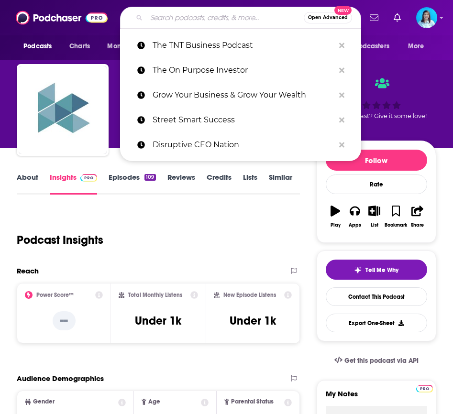
click at [173, 23] on input "Search podcasts, credits, & more..." at bounding box center [224, 17] width 157 height 15
paste input "Blue Is the New White Podcast"
type input "Blue Is the New White Podcast"
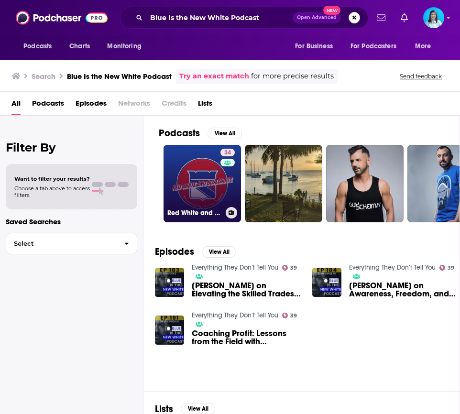
click at [200, 179] on link "34 Red White and Blueshirts" at bounding box center [203, 184] width 78 height 78
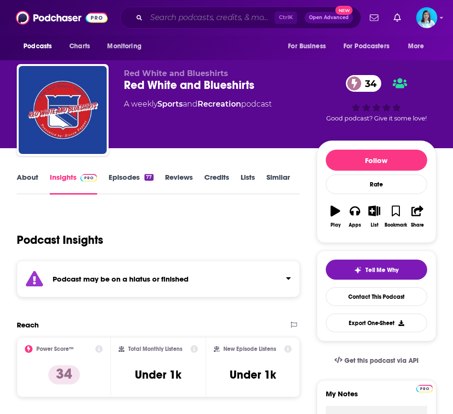
click at [163, 20] on input "Search podcasts, credits, & more..." at bounding box center [210, 17] width 128 height 15
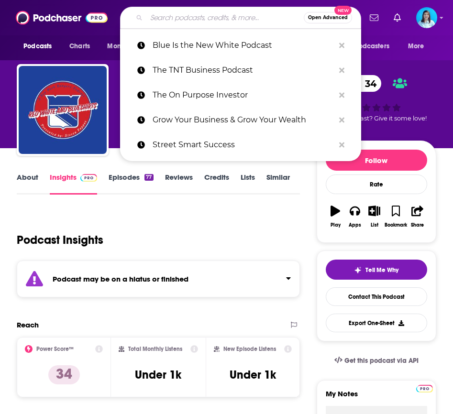
paste input "Blue Is the New White Podcast"
type input "Blue Is the New White Podcast"
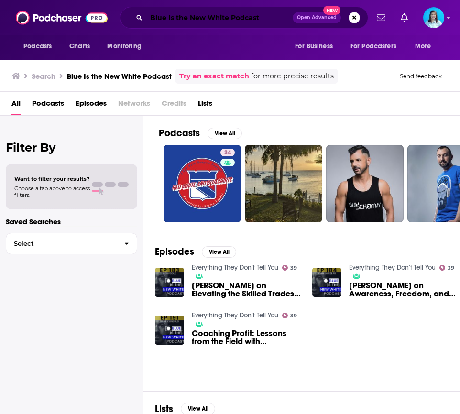
click at [190, 22] on input "Blue Is the New White Podcast" at bounding box center [219, 17] width 146 height 15
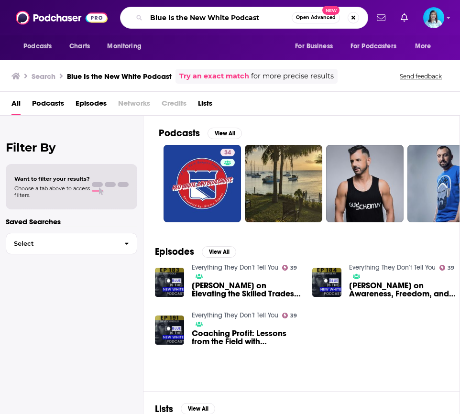
click at [190, 22] on input "Blue Is the New White Podcast" at bounding box center [219, 17] width 146 height 15
paste input "Everything They Don’t Tell You"
type input "Everything They Don’t Tell You"
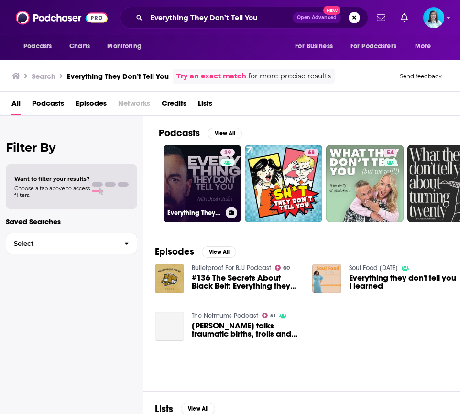
click at [201, 192] on link "39 Everything They Don’t Tell You" at bounding box center [203, 184] width 78 height 78
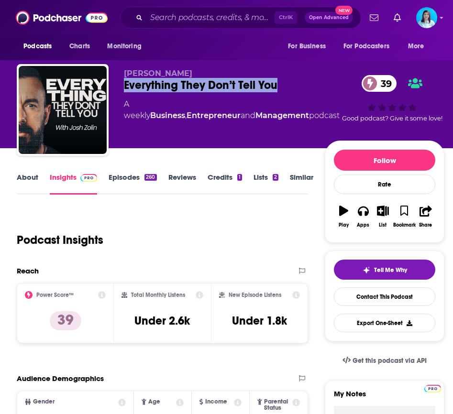
drag, startPoint x: 281, startPoint y: 83, endPoint x: 126, endPoint y: 81, distance: 155.6
click at [126, 81] on div "Everything They Don’t Tell You 39" at bounding box center [232, 85] width 216 height 14
copy h2 "Everything They Don’t Tell You"
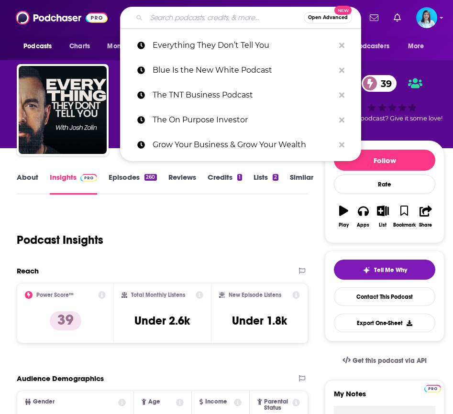
click at [203, 22] on input "Search podcasts, credits, & more..." at bounding box center [224, 17] width 157 height 15
paste input "Leaning into Leadership"
type input "Leaning into Leadership"
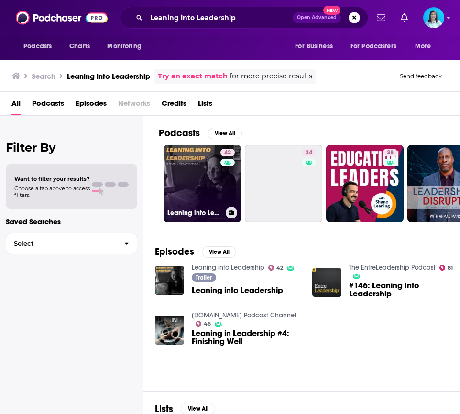
click at [196, 183] on link "42 Leaning into Leadership" at bounding box center [203, 184] width 78 height 78
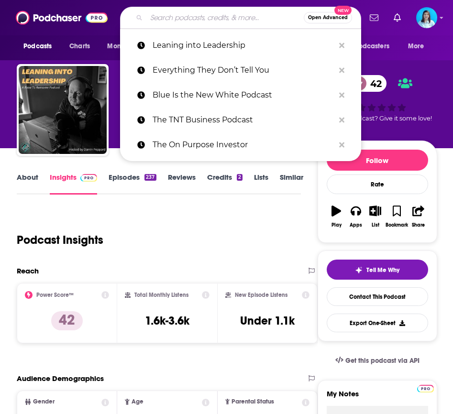
click at [191, 25] on input "Search podcasts, credits, & more..." at bounding box center [224, 17] width 157 height 15
paste input "Leaning into Leadership"
type input "Leaning into Leadership"
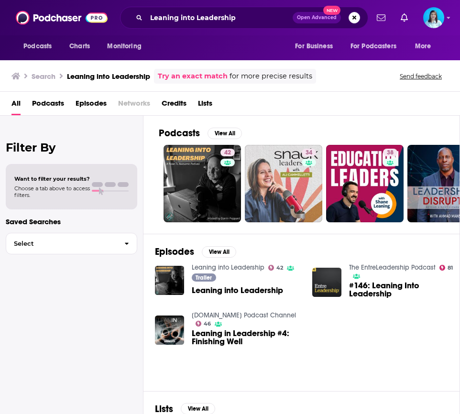
click at [379, 98] on div "All Podcasts Episodes Networks Credits Lists" at bounding box center [231, 106] width 441 height 20
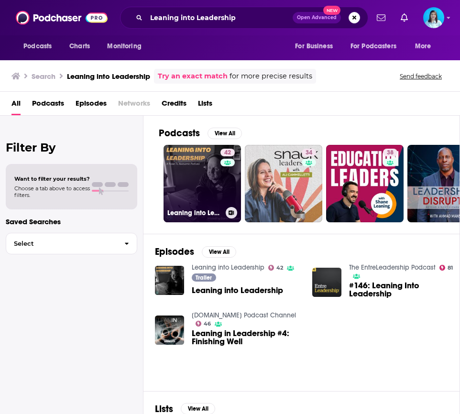
click at [195, 195] on link "42 Leaning into Leadership" at bounding box center [203, 184] width 78 height 78
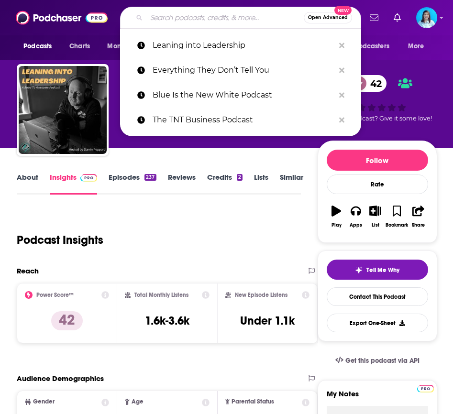
click at [185, 20] on input "Search podcasts, credits, & more..." at bounding box center [224, 17] width 157 height 15
paste input "The Alternative Investing Advantage"
type input "The Alternative Investing Advantage"
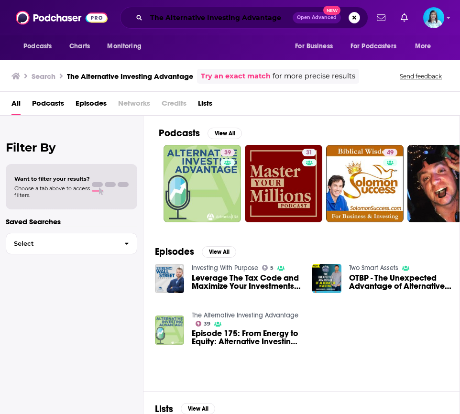
click at [174, 11] on input "The Alternative Investing Advantage" at bounding box center [219, 17] width 146 height 15
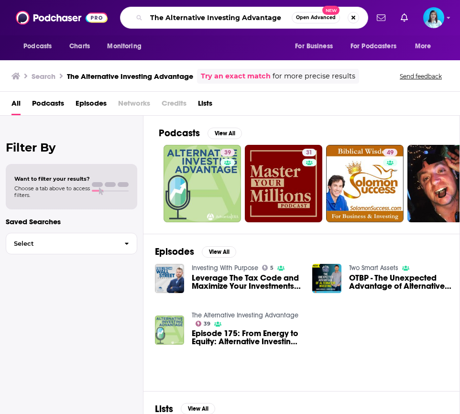
click at [174, 13] on input "The Alternative Investing Advantage" at bounding box center [219, 17] width 146 height 15
paste input "Rising Tide Startups"
type input "Rising Tide Startups"
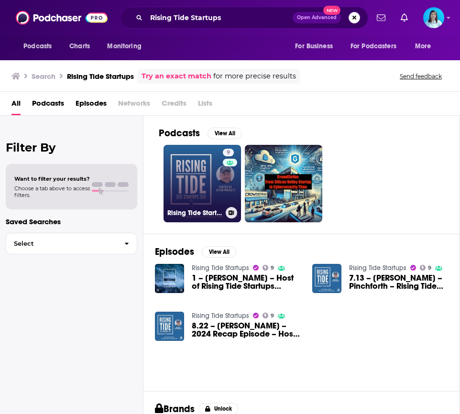
click at [185, 184] on link "9 Rising Tide Startups" at bounding box center [203, 184] width 78 height 78
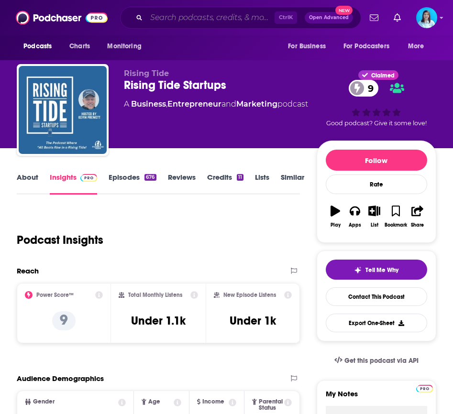
click at [169, 21] on input "Search podcasts, credits, & more..." at bounding box center [210, 17] width 128 height 15
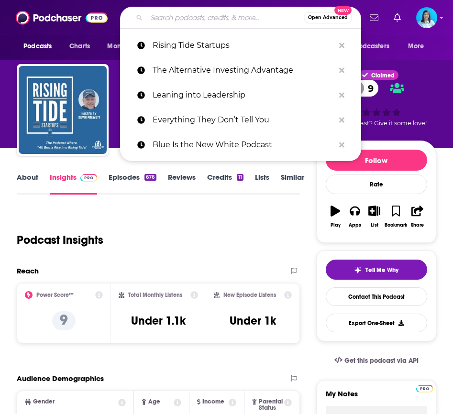
paste input "Profit Answer Man"
type input "Profit Answer Man"
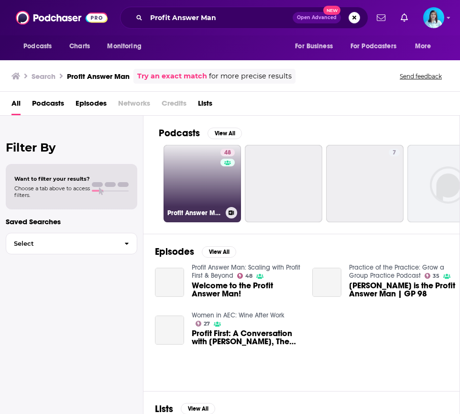
click at [200, 186] on link "48 Profit Answer Man: Scaling with Profit First & Beyond" at bounding box center [203, 184] width 78 height 78
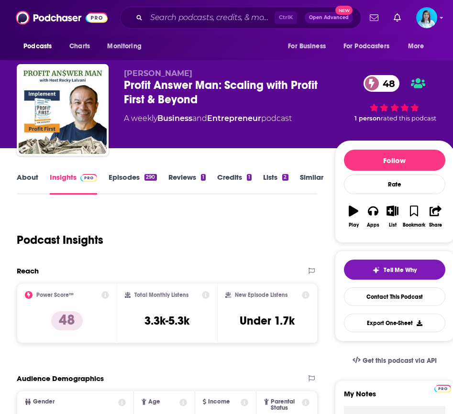
scroll to position [96, 0]
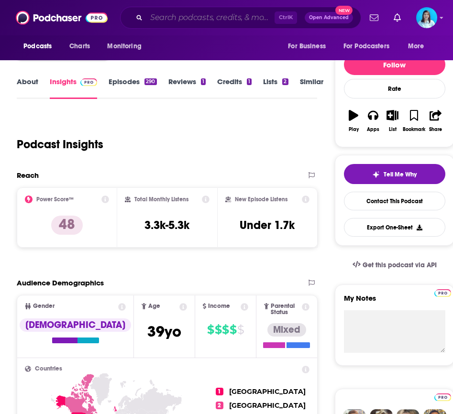
click at [176, 17] on input "Search podcasts, credits, & more..." at bounding box center [210, 17] width 128 height 15
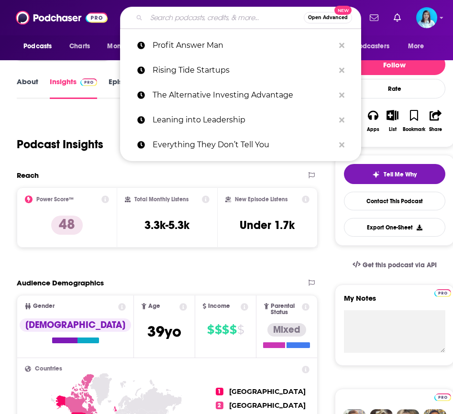
paste input "Journey to Multifamily Millions"
type input "Journey to Multifamily Millions"
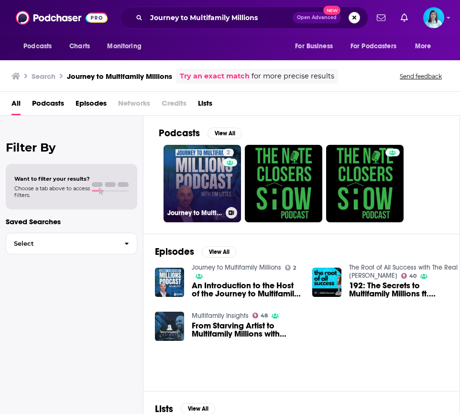
click at [192, 187] on link "2 Journey to Multifamily Millions" at bounding box center [203, 184] width 78 height 78
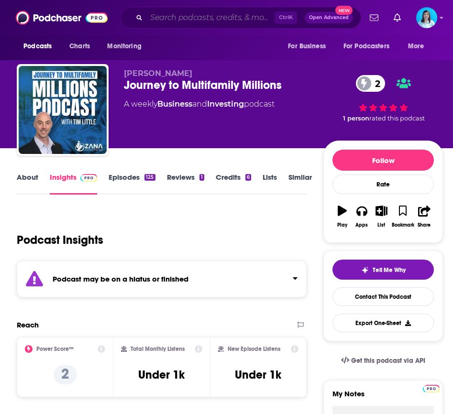
click at [171, 19] on input "Search podcasts, credits, & more..." at bounding box center [210, 17] width 128 height 15
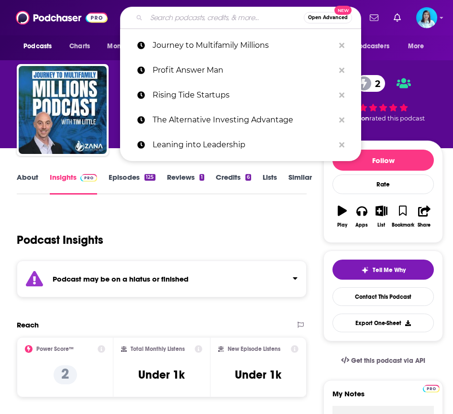
paste input "The Digital Insurance Agent"
type input "The Digital Insurance Agent"
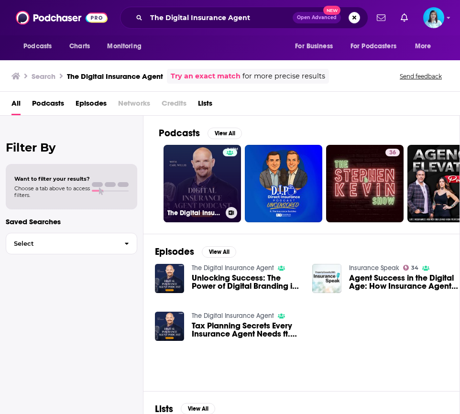
click at [186, 184] on link "The Digital Insurance Agent" at bounding box center [203, 184] width 78 height 78
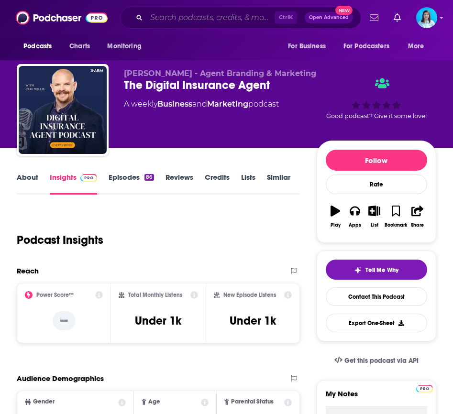
click at [195, 14] on input "Search podcasts, credits, & more..." at bounding box center [210, 17] width 128 height 15
paste input "Personal Finance Cat"
type input "Personal Finance Cat"
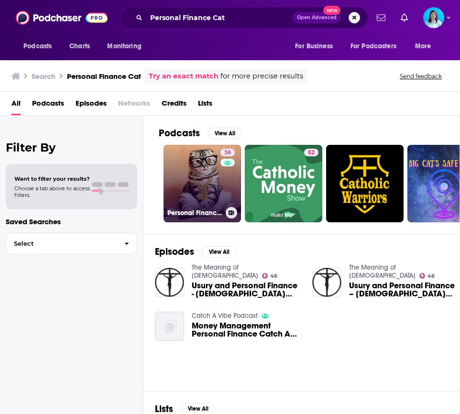
click at [196, 186] on link "36 Personal Finance Cat" at bounding box center [203, 184] width 78 height 78
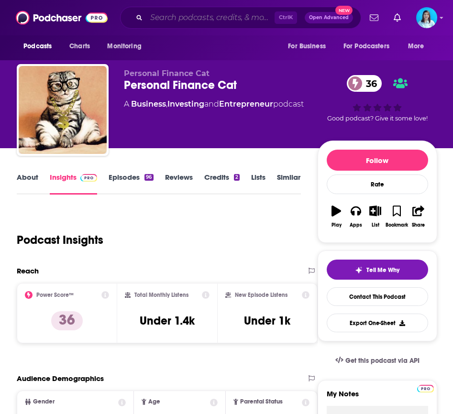
click at [179, 17] on input "Search podcasts, credits, & more..." at bounding box center [210, 17] width 128 height 15
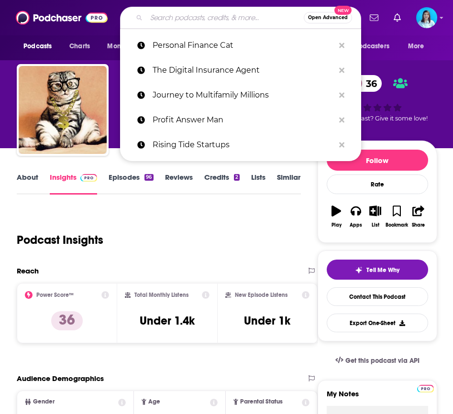
paste input "The Leadership in Insurance Podcast"
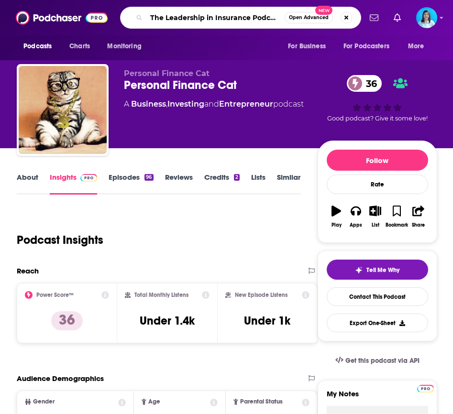
type input "The Leadership in Insurance Podcast"
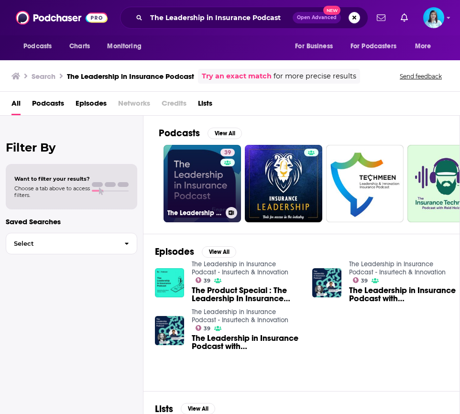
click at [197, 172] on link "39 The Leadership in Insurance Podcast - Insurtech & Innovation" at bounding box center [203, 184] width 78 height 78
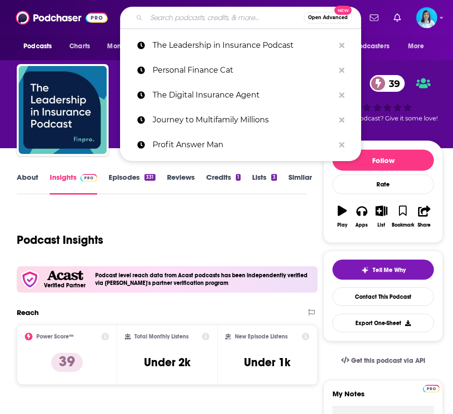
click at [162, 21] on input "Search podcasts, credits, & more..." at bounding box center [224, 17] width 157 height 15
paste input "Data Hurdles"
type input "Data Hurdles"
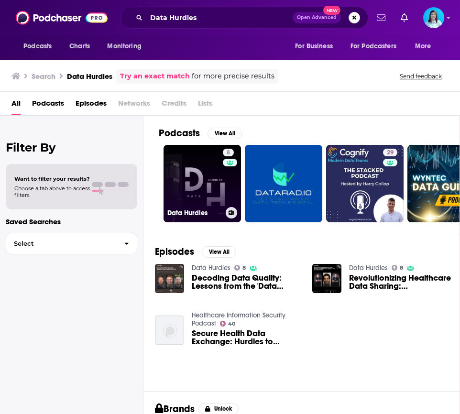
click at [198, 187] on link "8 Data Hurdles" at bounding box center [203, 184] width 78 height 78
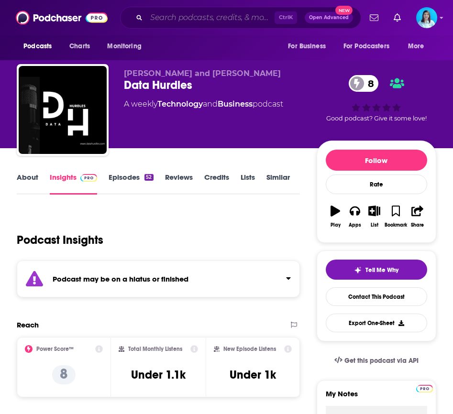
click at [168, 18] on input "Search podcasts, credits, & more..." at bounding box center [210, 17] width 128 height 15
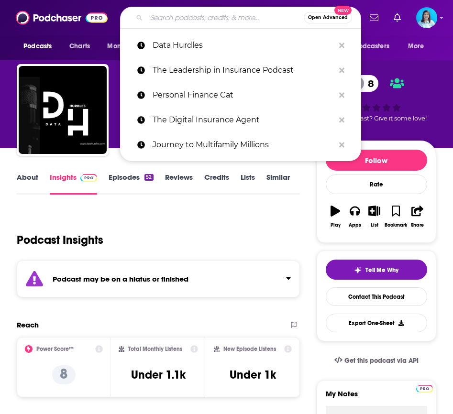
paste input "The Blue Collar Future"
type input "The Blue Collar Future"
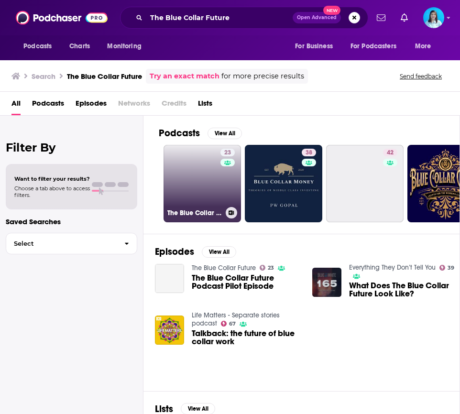
click at [192, 189] on link "23 The Blue Collar Future" at bounding box center [203, 184] width 78 height 78
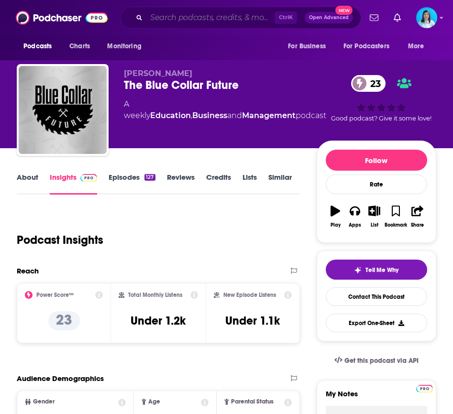
click at [186, 17] on input "Search podcasts, credits, & more..." at bounding box center [210, 17] width 128 height 15
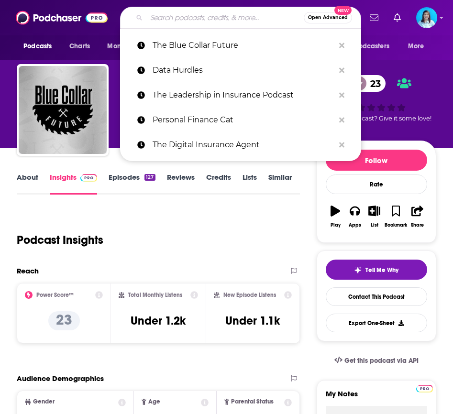
paste input "The Digital Workspace Works Podcast"
type input "The Digital Workspace Works Podcast"
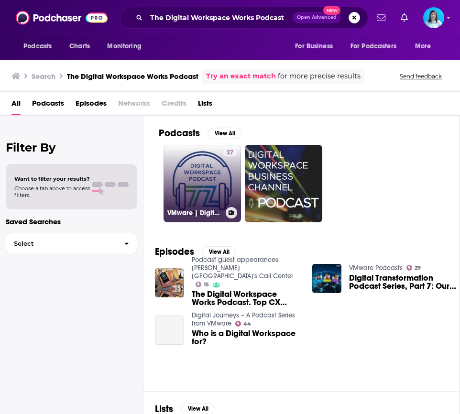
click at [204, 181] on link "27 VMware | Digital Workspace Tech Zone Podcast" at bounding box center [203, 184] width 78 height 78
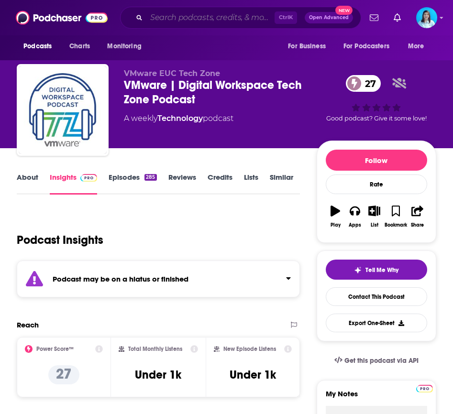
click at [193, 15] on input "Search podcasts, credits, & more..." at bounding box center [210, 17] width 128 height 15
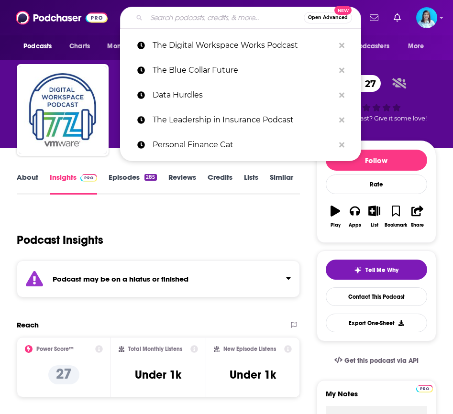
paste input "Thank you for letting me know. Everything is set — I’ve coordinated the date an…"
type input "Thank you for letting me know. Everything is set — I’ve coordinated the date an…"
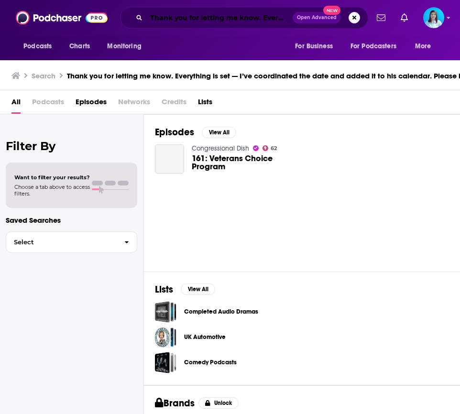
click at [189, 16] on input "Thank you for letting me know. Everything is set — I’ve coordinated the date an…" at bounding box center [219, 17] width 146 height 15
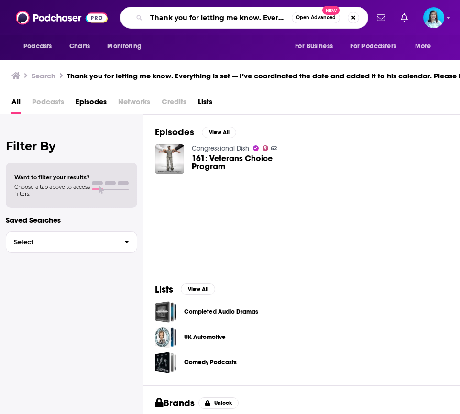
click at [189, 16] on input "Thank you for letting me know. Everything is set — I’ve coordinated the date an…" at bounding box center [219, 17] width 146 height 15
paste input "e Profit Accelerator Podcast"
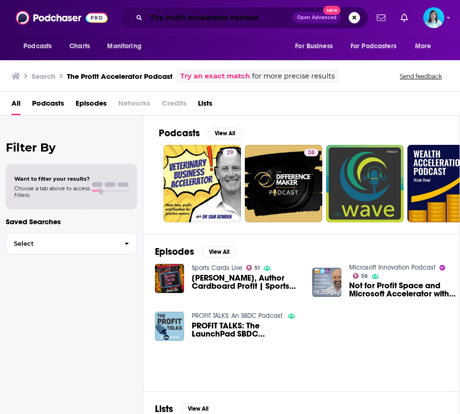
click at [185, 18] on input "The Profit Accelerator Podcast" at bounding box center [219, 17] width 146 height 15
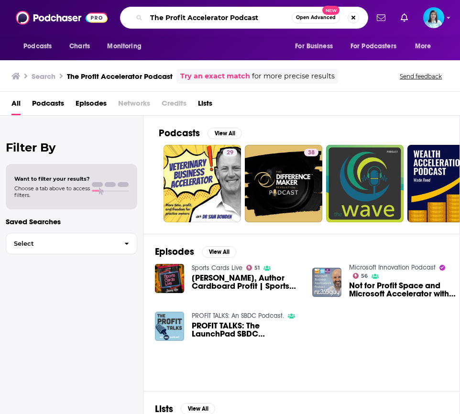
click at [185, 18] on input "The Profit Accelerator Podcast" at bounding box center [219, 17] width 146 height 15
paste input "Business Mastery"
type input "Business Mastery Podcast"
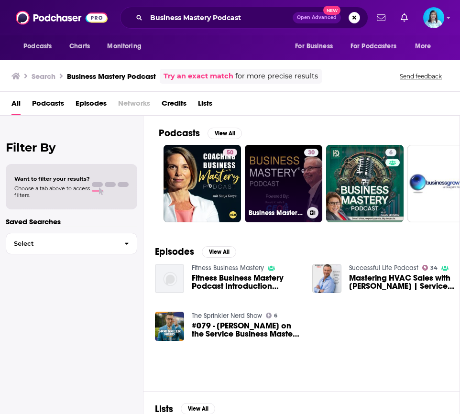
click at [272, 175] on link "30 Business Mastery Podcast" at bounding box center [284, 184] width 78 height 78
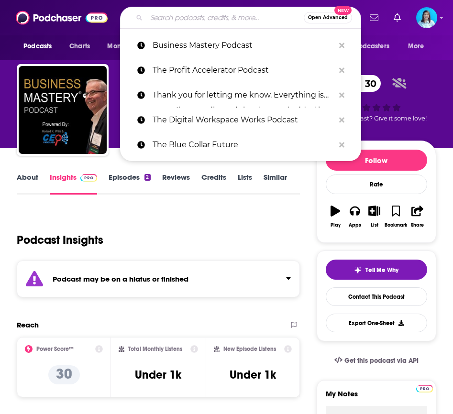
click at [183, 19] on input "Search podcasts, credits, & more..." at bounding box center [224, 17] width 157 height 15
paste input "Business Mastery Podcast"
type input "Business Mastery Podcast"
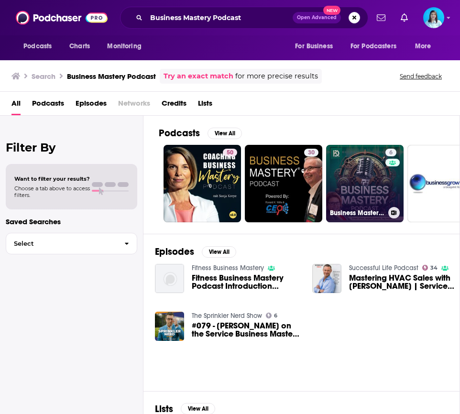
click at [359, 189] on link "6 Business Mastery Podcast" at bounding box center [365, 184] width 78 height 78
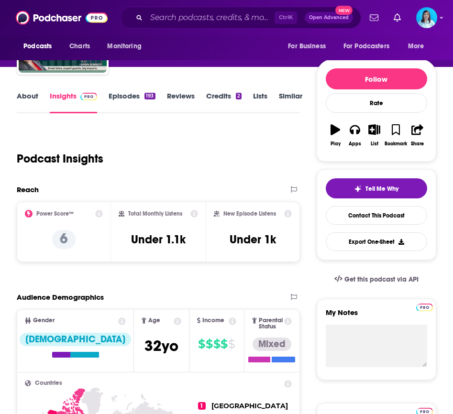
scroll to position [96, 0]
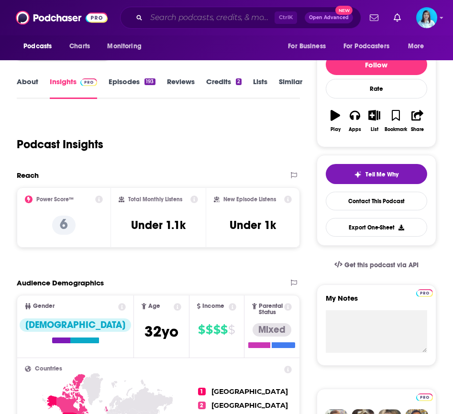
click at [157, 15] on input "Search podcasts, credits, & more..." at bounding box center [210, 17] width 128 height 15
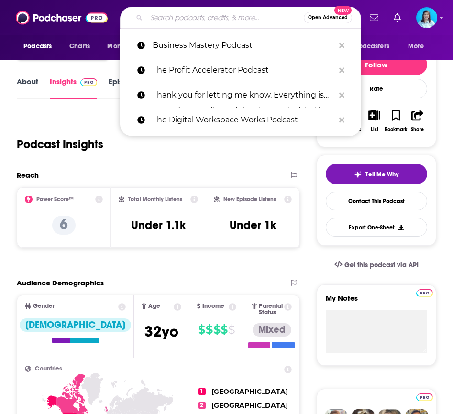
paste input "The John Papaloni Show"
type input "The John Papaloni Show"
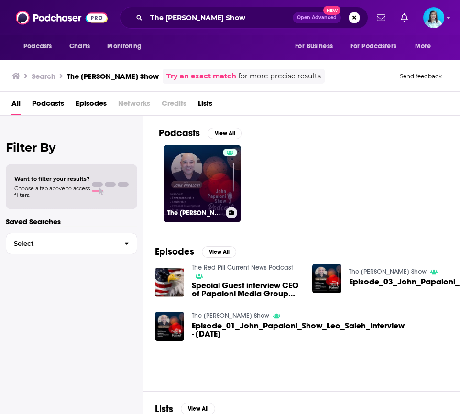
click at [210, 179] on link "The John Papaloni Show" at bounding box center [203, 184] width 78 height 78
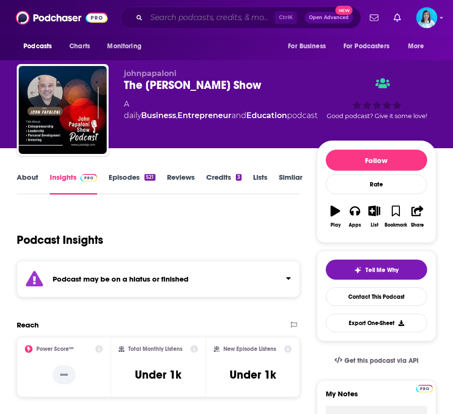
click at [169, 22] on input "Search podcasts, credits, & more..." at bounding box center [210, 17] width 128 height 15
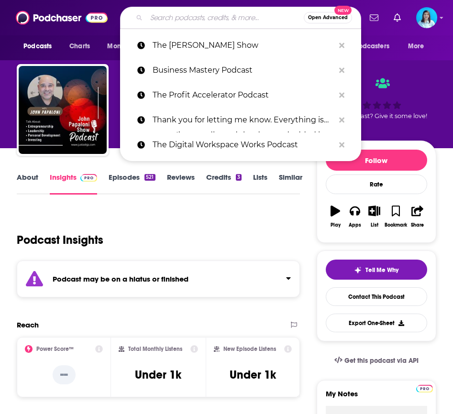
paste input "The Mister Productivity Podcast (The Mark Struczewski Podcast)"
type input "The Mister Productivity Podcast (The Mark Struczewski Podcast)"
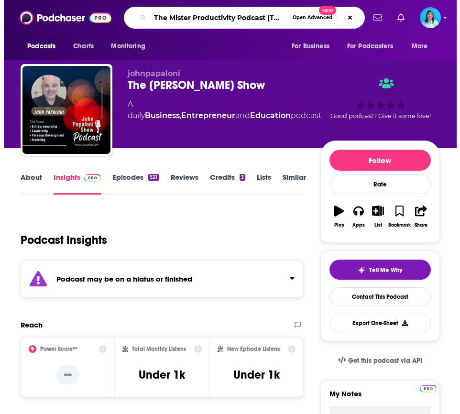
scroll to position [0, 96]
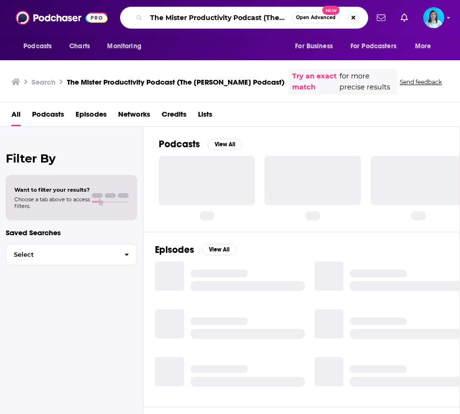
scroll to position [0, 89]
drag, startPoint x: 262, startPoint y: 20, endPoint x: 389, endPoint y: 36, distance: 127.4
click at [389, 36] on div "Podcasts Charts Monitoring The Mister Productivity Podcast (The Mark Struczewsk…" at bounding box center [230, 30] width 460 height 60
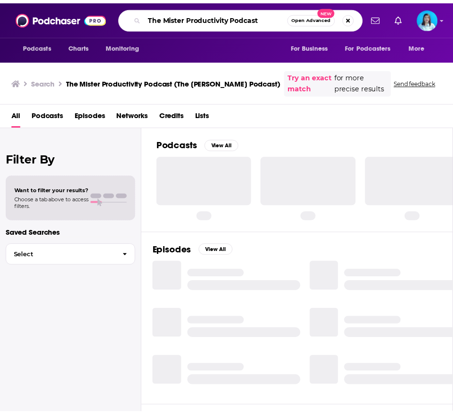
scroll to position [0, 0]
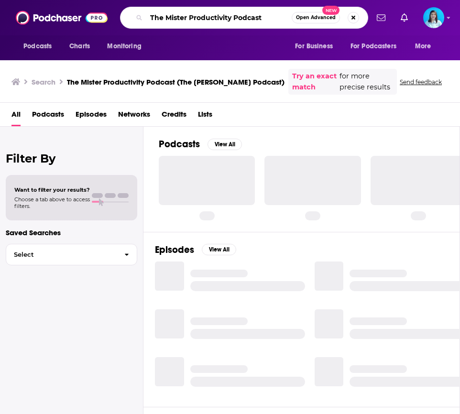
type input "The Mister Productivity Podcast"
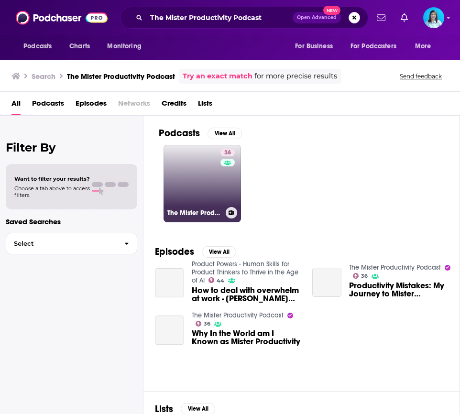
click at [205, 174] on link "36 The Mister Productivity Podcast" at bounding box center [203, 184] width 78 height 78
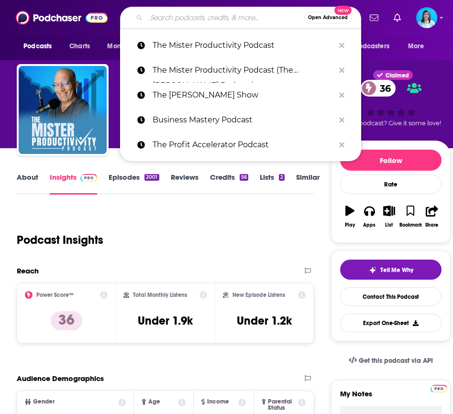
click at [189, 22] on input "Search podcasts, credits, & more..." at bounding box center [224, 17] width 157 height 15
paste input "School for Startups Radio"
type input "School for Startups Radio"
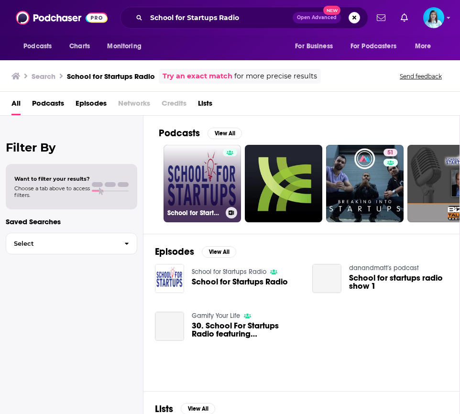
click at [204, 175] on link "School for Startups Radio" at bounding box center [203, 184] width 78 height 78
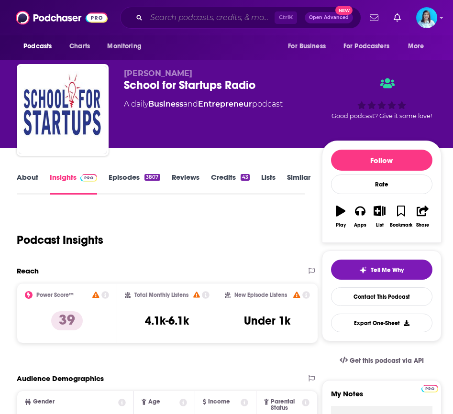
click at [206, 17] on input "Search podcasts, credits, & more..." at bounding box center [210, 17] width 128 height 15
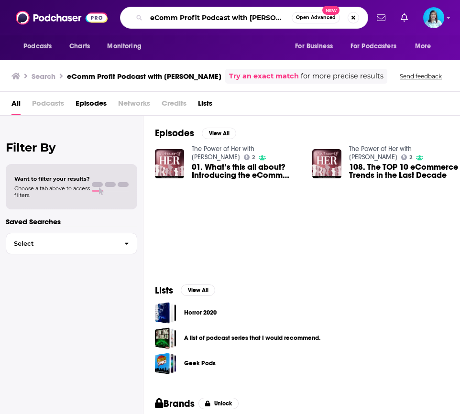
click at [179, 16] on input "eComm Profit Podcast with Dawn Sinkule" at bounding box center [219, 17] width 146 height 15
paste input "Million Dollar Stories"
type input "Million Dollar Stories"
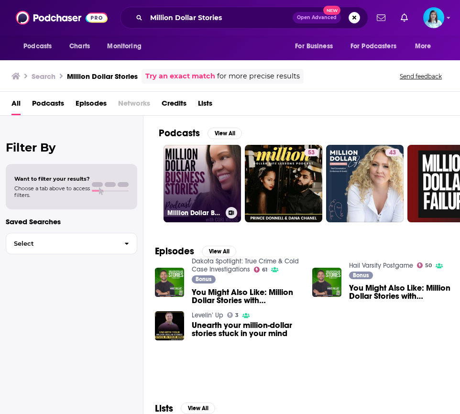
click at [211, 190] on link "Million Dollar Business Stories" at bounding box center [203, 184] width 78 height 78
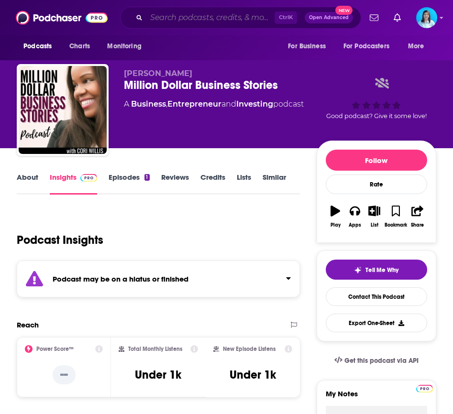
click at [177, 16] on input "Search podcasts, credits, & more..." at bounding box center [210, 17] width 128 height 15
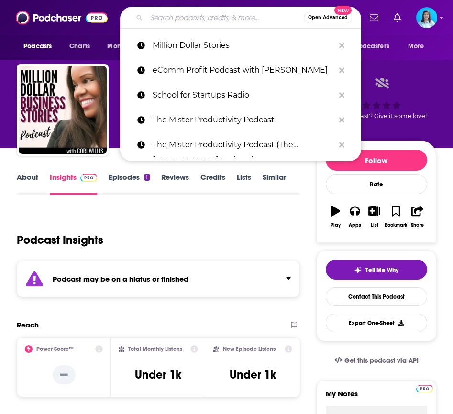
paste input "eComm Profit Podcast with Dawn Sinkule"
type input "eComm Profit Podcast with Dawn Sinkule"
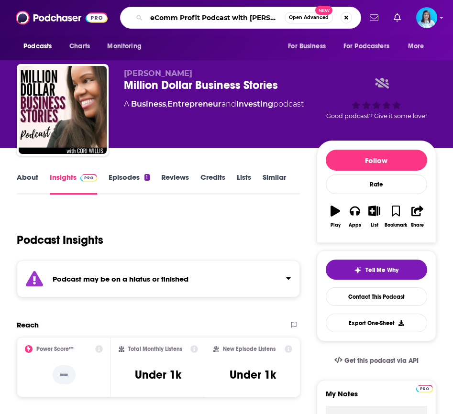
scroll to position [0, 18]
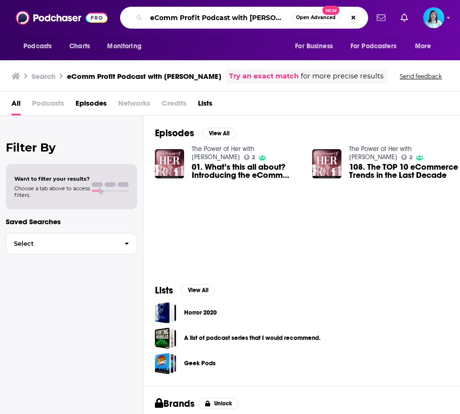
click at [166, 15] on input "eComm Profit Podcast with Dawn Sinkule" at bounding box center [219, 17] width 146 height 15
paste input "The Power of Her"
type input "The Power of Her with Dawn Sinkule"
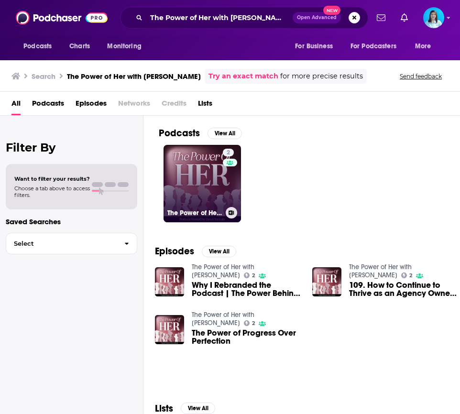
click at [201, 167] on link "2 The Power of Her with Dawn Sinkule" at bounding box center [203, 184] width 78 height 78
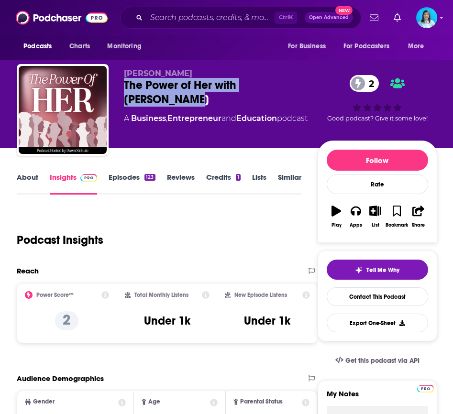
drag, startPoint x: 120, startPoint y: 85, endPoint x: 312, endPoint y: 87, distance: 192.4
click at [312, 87] on div "Dawn Sinkule The Power of Her with Dawn Sinkule 2 A Business , Entrepreneur and…" at bounding box center [227, 112] width 421 height 96
copy h2 "The Power of Her with Dawn Sinkule"
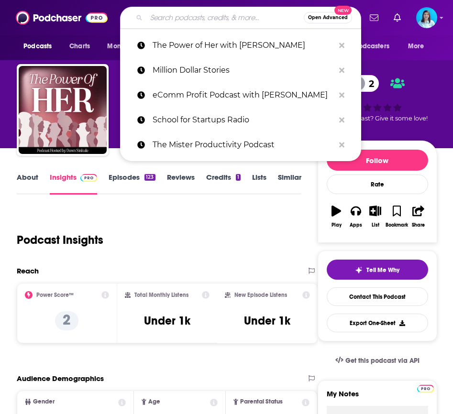
click at [166, 19] on input "Search podcasts, credits, & more..." at bounding box center [224, 17] width 157 height 15
paste input "Tower Talk Business Radio"
type input "Tower Talk Business Radio"
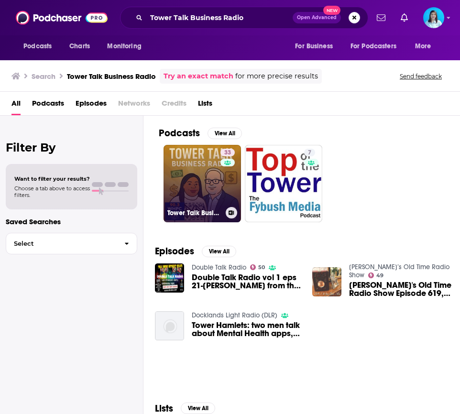
click at [203, 183] on link "33 Tower Talk Business Radio" at bounding box center [203, 184] width 78 height 78
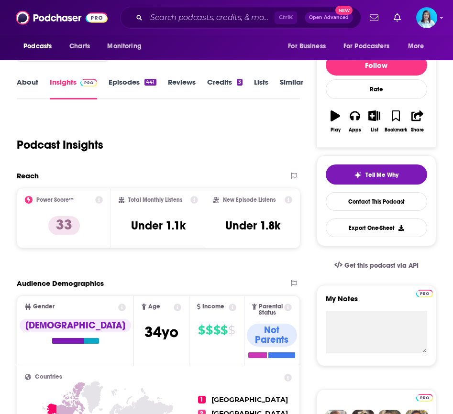
scroll to position [96, 0]
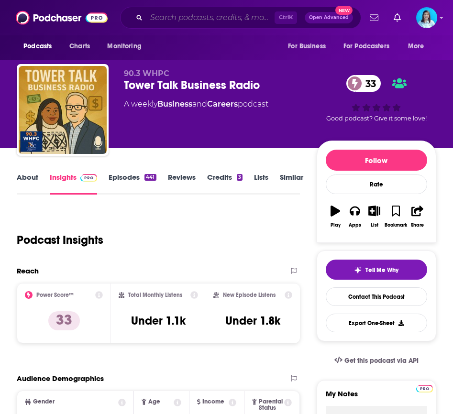
click at [170, 13] on input "Search podcasts, credits, & more..." at bounding box center [210, 17] width 128 height 15
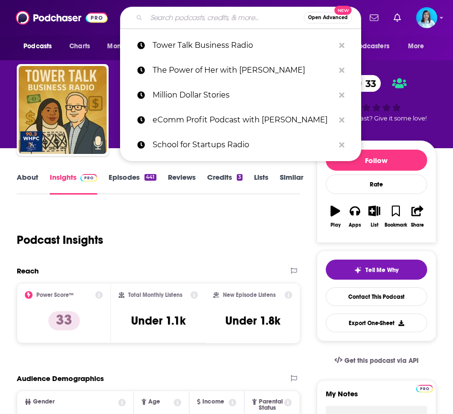
paste input "The Coast Podcast"
type input "The Coast Podcast"
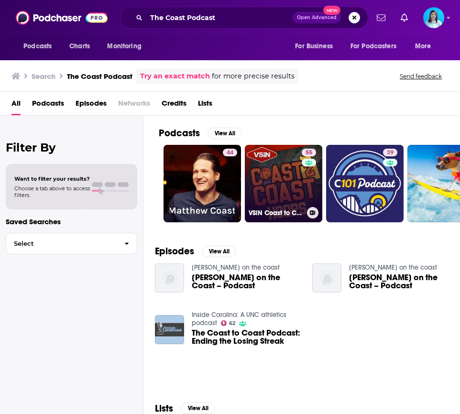
click at [275, 185] on link "55 VSiN Coast to Coast Hoops: The College Basketball Betting Podcast" at bounding box center [284, 184] width 78 height 78
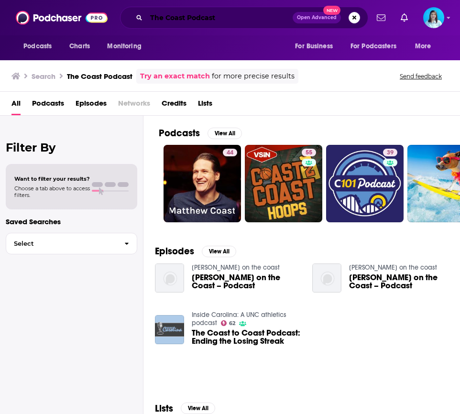
click at [185, 19] on input "The Coast Podcast" at bounding box center [219, 17] width 146 height 15
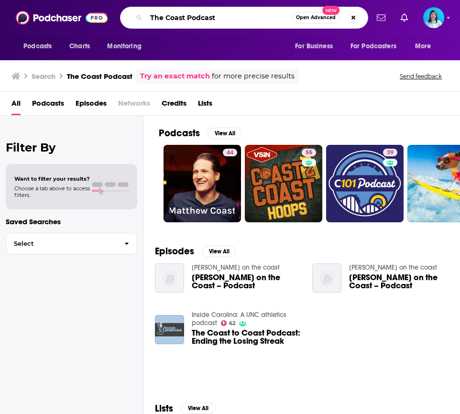
click at [185, 19] on input "The Coast Podcast" at bounding box center [219, 17] width 146 height 15
paste input "Law Firm Growth"
type input "Law Firm Growth Podcast"
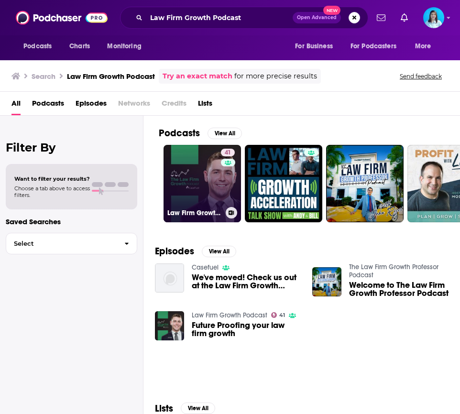
click at [197, 182] on link "41 Law Firm Growth Podcast" at bounding box center [203, 184] width 78 height 78
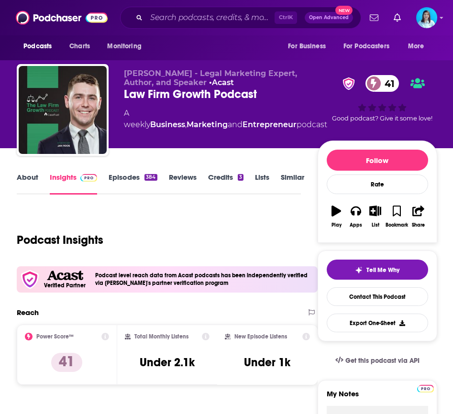
scroll to position [144, 0]
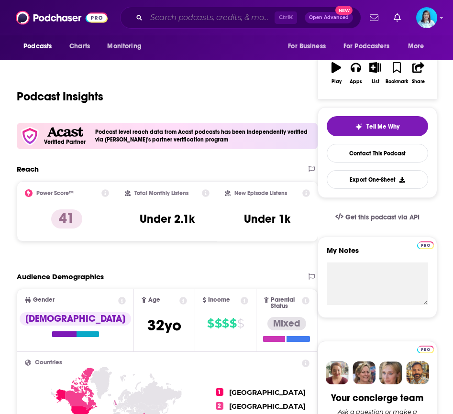
click at [199, 15] on input "Search podcasts, credits, & more..." at bounding box center [210, 17] width 128 height 15
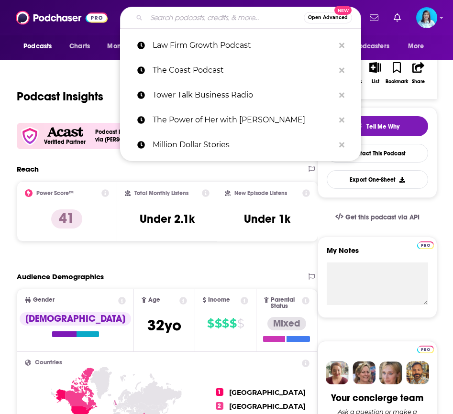
paste input "The WEInvested Podcast"
type input "The WEInvested Podcast"
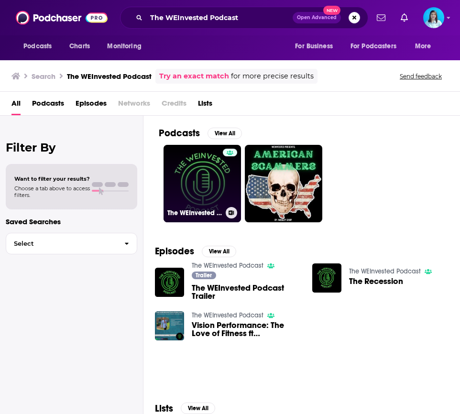
click at [223, 171] on link "The WEInvested Podcast" at bounding box center [203, 184] width 78 height 78
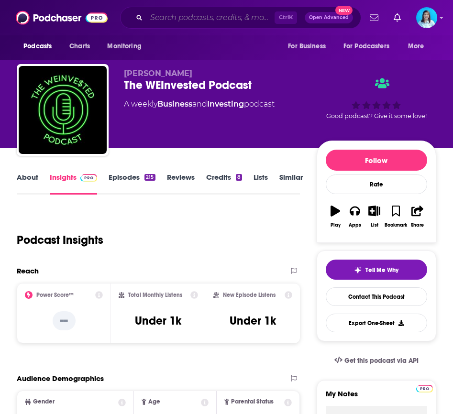
click at [209, 18] on input "Search podcasts, credits, & more..." at bounding box center [210, 17] width 128 height 15
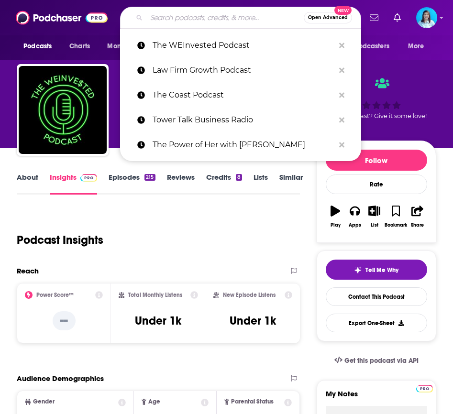
paste input "WIL Talk (Women in Leadership Talk)"
type input "WIL Talk (Women in Leadership Talk)"
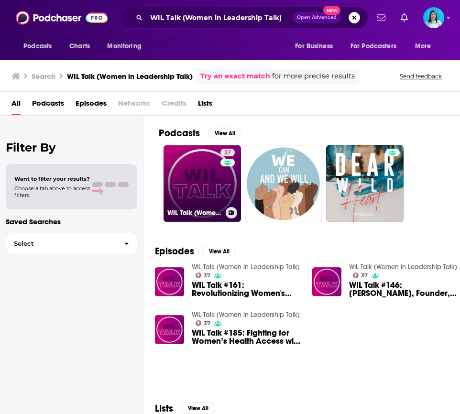
click at [185, 197] on link "37 WIL Talk (Women in Leadership Talk)" at bounding box center [203, 184] width 78 height 78
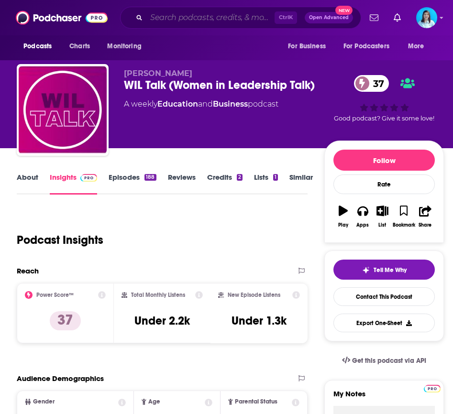
click at [162, 20] on input "Search podcasts, credits, & more..." at bounding box center [210, 17] width 128 height 15
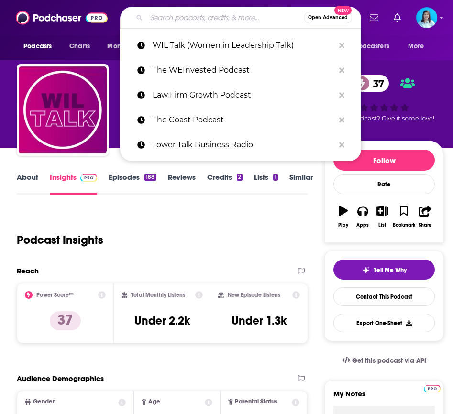
paste input "Richer Soul's Podcast"
type input "Richer Soul's Podcast"
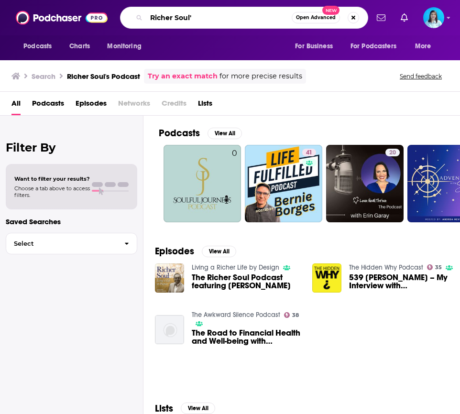
drag, startPoint x: 229, startPoint y: 19, endPoint x: 191, endPoint y: 19, distance: 37.8
click at [191, 19] on input "Richer Soul'" at bounding box center [219, 17] width 146 height 15
type input "Richer Soul"
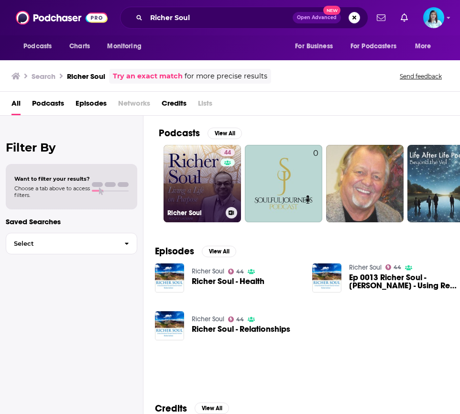
click at [197, 193] on link "44 Richer Soul" at bounding box center [203, 184] width 78 height 78
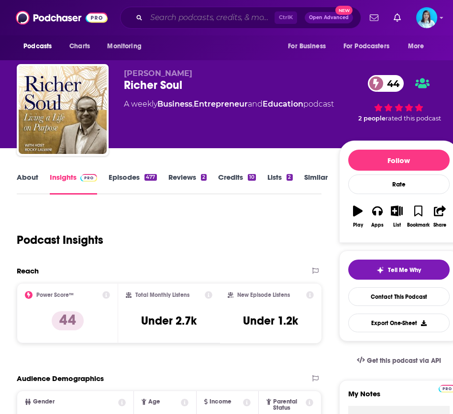
click at [179, 11] on input "Search podcasts, credits, & more..." at bounding box center [210, 17] width 128 height 15
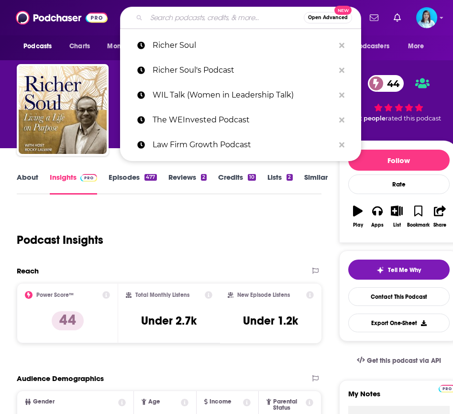
paste input "RE Social Podcast"
type input "RE Social Podcast"
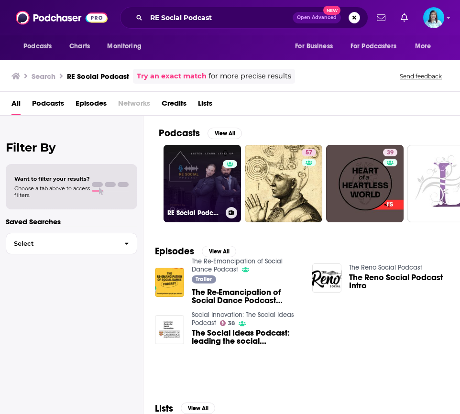
click at [197, 185] on link "0 RE Social Podcast" at bounding box center [203, 184] width 78 height 78
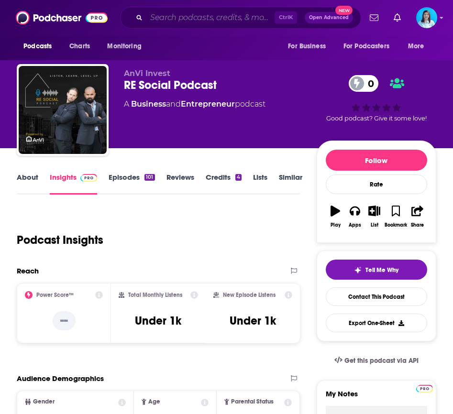
click at [205, 13] on input "Search podcasts, credits, & more..." at bounding box center [210, 17] width 128 height 15
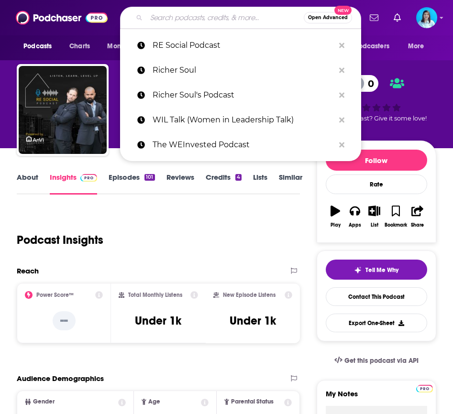
paste input "Beyond Bitewings"
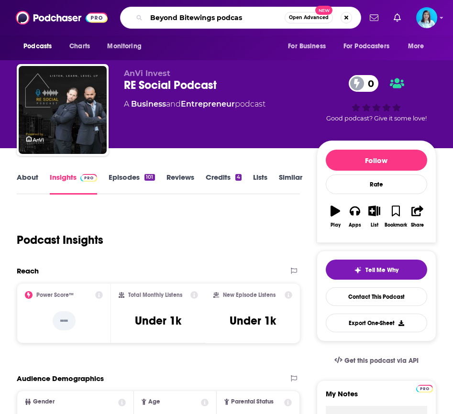
type input "Beyond Bitewings podcast"
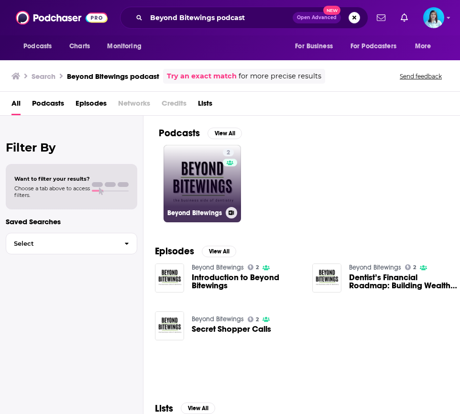
click at [214, 194] on link "2 Beyond Bitewings" at bounding box center [203, 184] width 78 height 78
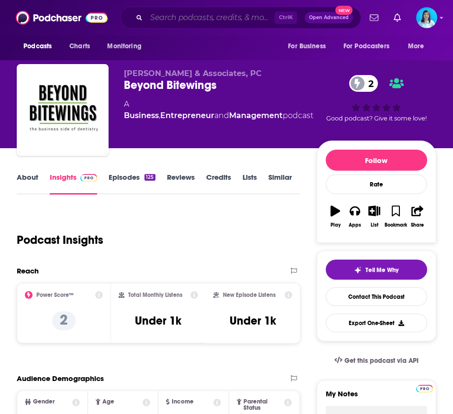
click at [176, 19] on input "Search podcasts, credits, & more..." at bounding box center [210, 17] width 128 height 15
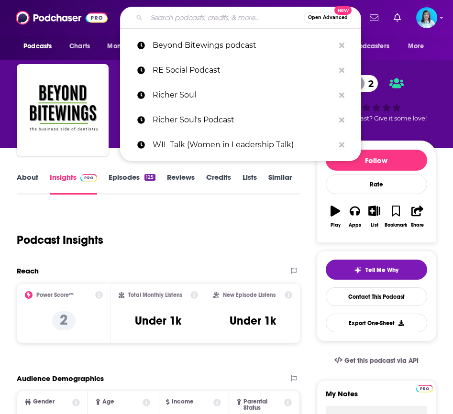
paste input "The Courage of a Leader"
type input "The Courage of a Leader"
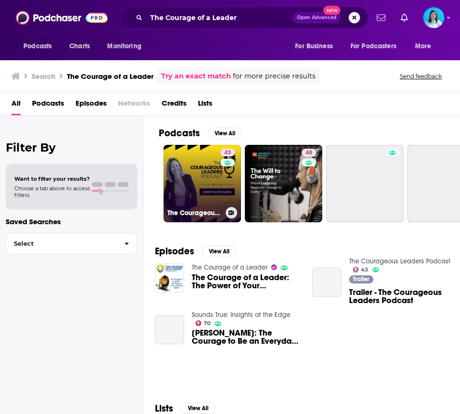
click at [192, 177] on link "43 The Courageous Leaders Podcast" at bounding box center [203, 184] width 78 height 78
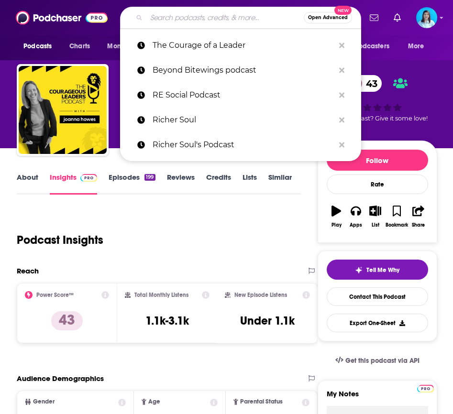
click at [212, 15] on input "Search podcasts, credits, & more..." at bounding box center [224, 17] width 157 height 15
paste input "Navigating the Customer Experience"
type input "Navigating the Customer Experience"
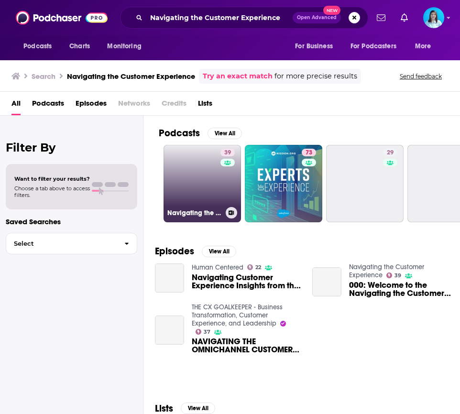
click at [207, 184] on link "39 Navigating the Customer Experience" at bounding box center [203, 184] width 78 height 78
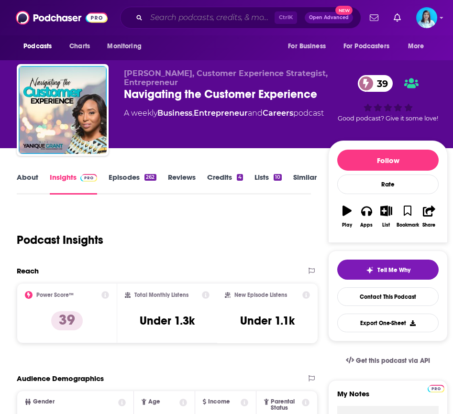
click at [177, 22] on input "Search podcasts, credits, & more..." at bounding box center [210, 17] width 128 height 15
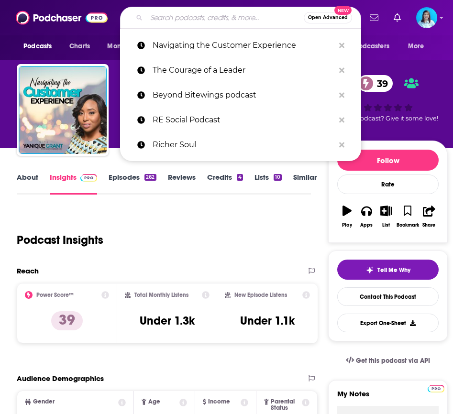
paste input "The Stress-Free Dentist Show"
type input "The Stress-Free Dentist Show"
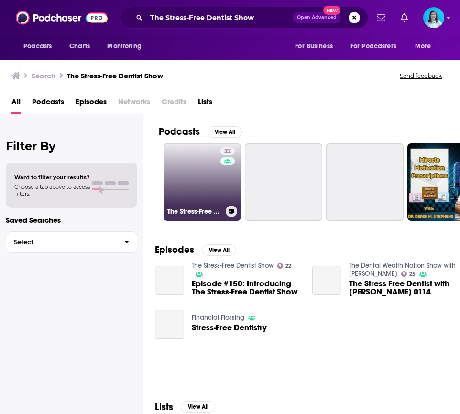
click at [196, 181] on link "22 The Stress-Free Dentist Show" at bounding box center [203, 183] width 78 height 78
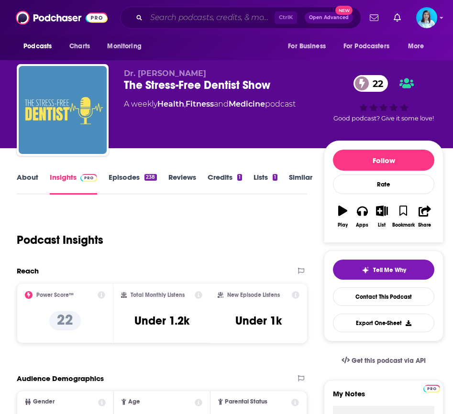
click at [176, 16] on input "Search podcasts, credits, & more..." at bounding box center [210, 17] width 128 height 15
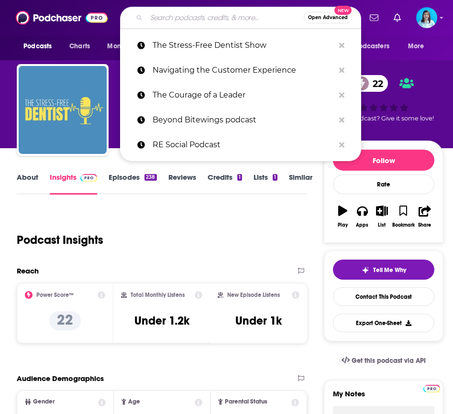
paste input "Success Profiles Radio"
type input "Success Profiles Radio"
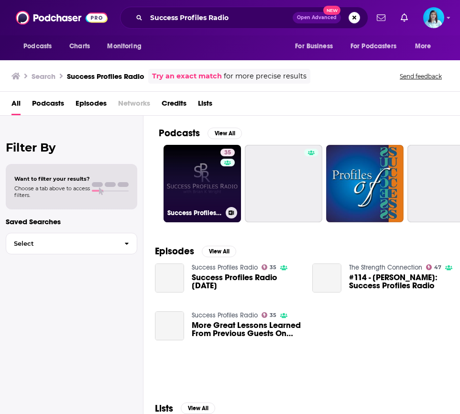
click at [189, 182] on link "35 Success Profiles Radio" at bounding box center [203, 184] width 78 height 78
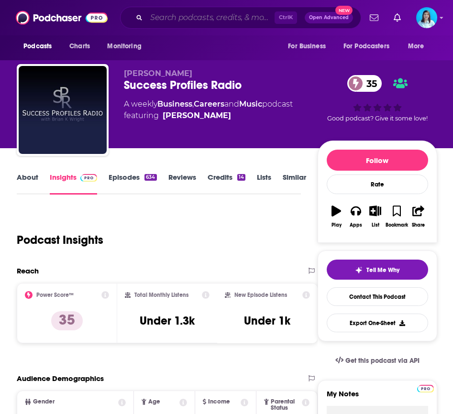
click at [222, 24] on input "Search podcasts, credits, & more..." at bounding box center [210, 17] width 128 height 15
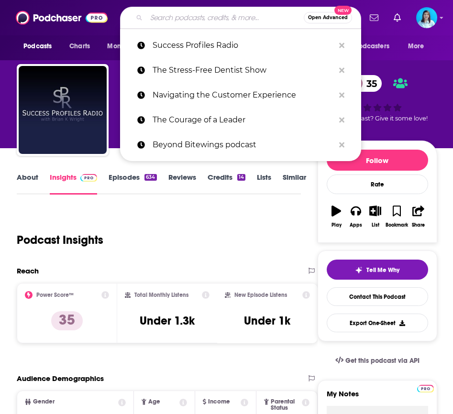
paste input "The Richer Geek"
type input "The Richer Geek"
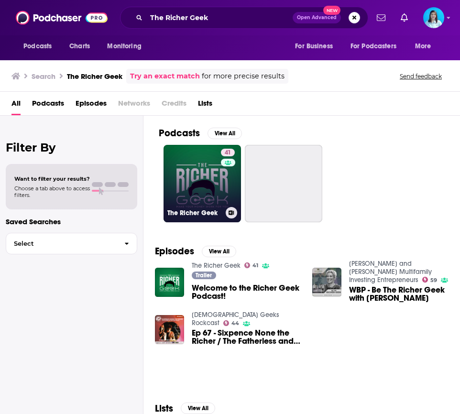
click at [206, 178] on link "41 The Richer Geek" at bounding box center [203, 184] width 78 height 78
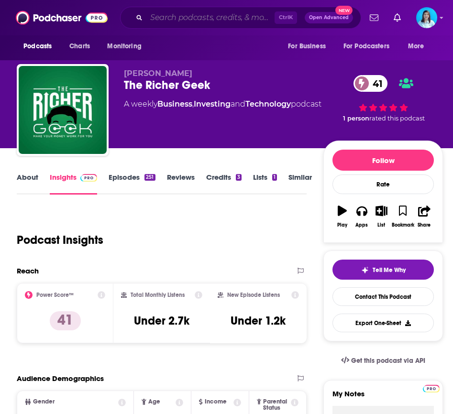
click at [167, 16] on input "Search podcasts, credits, & more..." at bounding box center [210, 17] width 128 height 15
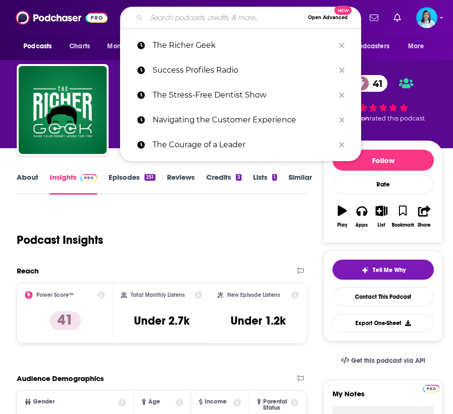
paste input "The Richer Geek"
type input "The Richer Geek"
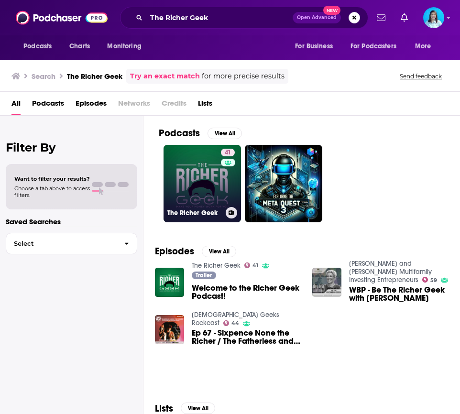
click at [205, 202] on link "41 The Richer Geek" at bounding box center [203, 184] width 78 height 78
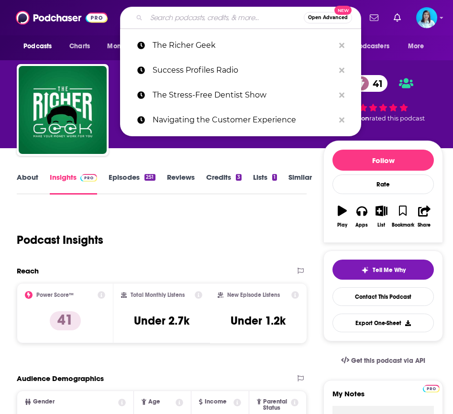
click at [188, 22] on input "Search podcasts, credits, & more..." at bounding box center [224, 17] width 157 height 15
paste input "Evolved Radio"
type input "Evolved Radio"
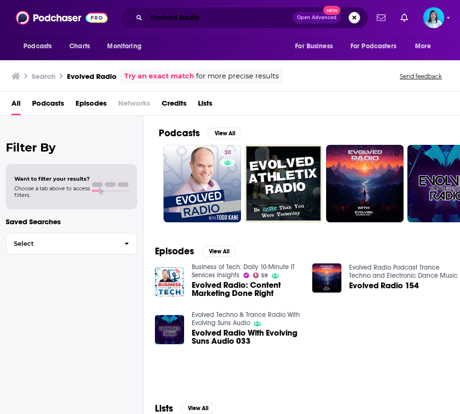
click at [220, 18] on input "Evolved Radio" at bounding box center [219, 17] width 146 height 15
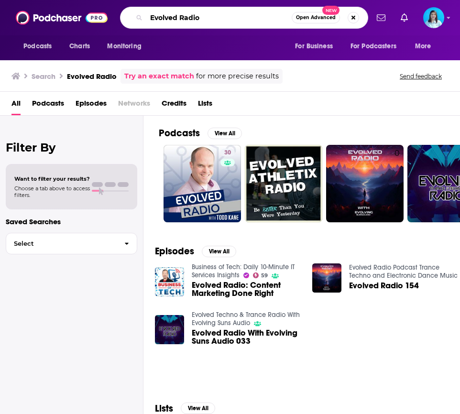
click at [220, 18] on input "Evolved Radio" at bounding box center [219, 17] width 146 height 15
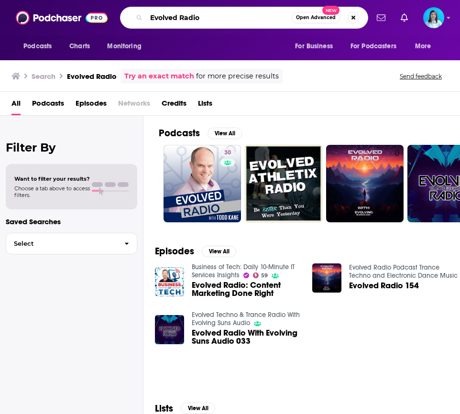
paste input "The Accidental Entrepreneur"
type input "The Accidental Entrepreneur"
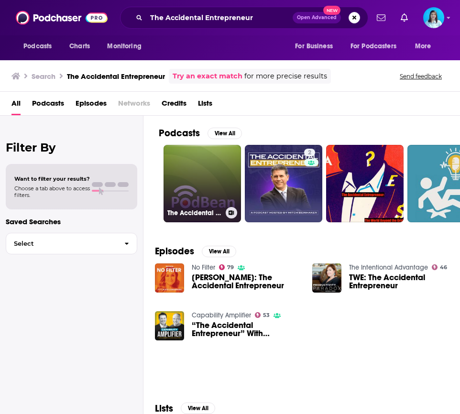
click at [208, 181] on link "The Accidental Entrepreneur" at bounding box center [203, 184] width 78 height 78
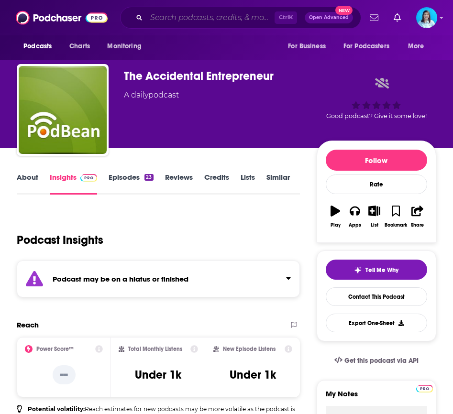
click at [183, 20] on input "Search podcasts, credits, & more..." at bounding box center [210, 17] width 128 height 15
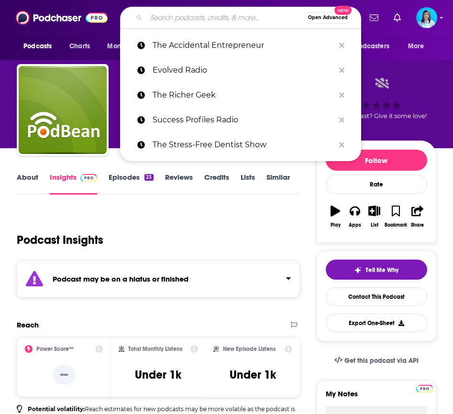
paste input "FinTech Newscast"
type input "FinTech Newscast"
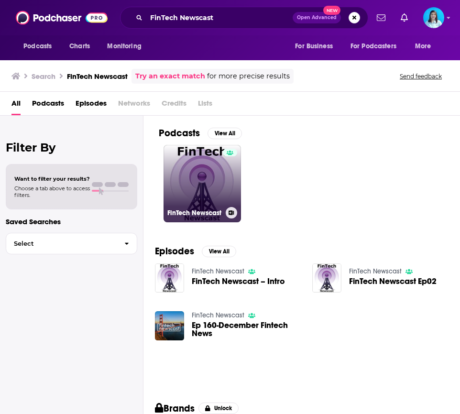
click at [203, 203] on link "FinTech Newscast" at bounding box center [203, 184] width 78 height 78
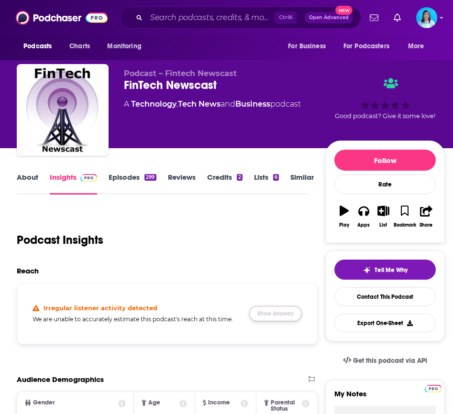
click at [281, 314] on button "Show Anyway" at bounding box center [275, 313] width 53 height 15
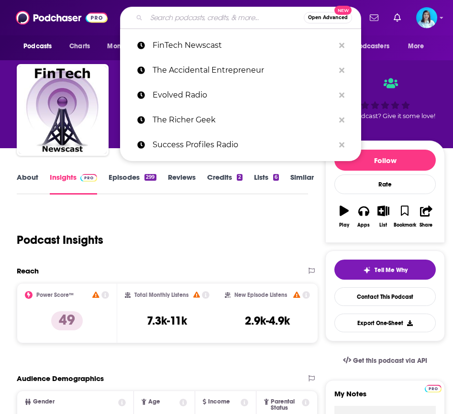
click at [204, 14] on input "Search podcasts, credits, & more..." at bounding box center [224, 17] width 157 height 15
paste input "Workplace Innovator Podcast"
type input "Workplace Innovator Podcast"
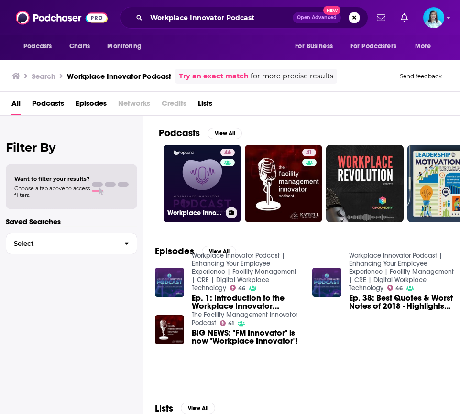
click at [204, 175] on link "46 Workplace Innovator Podcast | Enhancing Your Employee Experience | Facility …" at bounding box center [203, 184] width 78 height 78
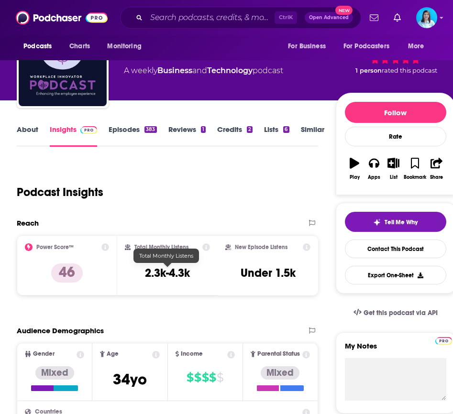
scroll to position [239, 0]
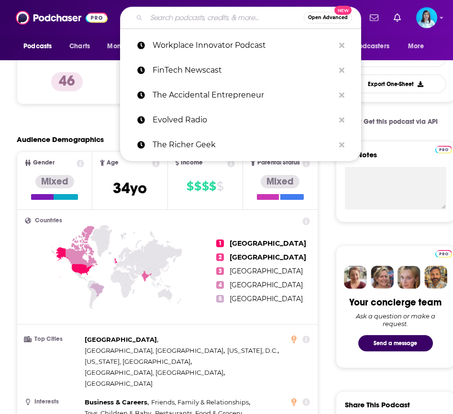
click at [157, 20] on input "Search podcasts, credits, & more..." at bounding box center [224, 17] width 157 height 15
paste input "Workplace Innovator Podcast"
type input "Workplace Innovator Podcast"
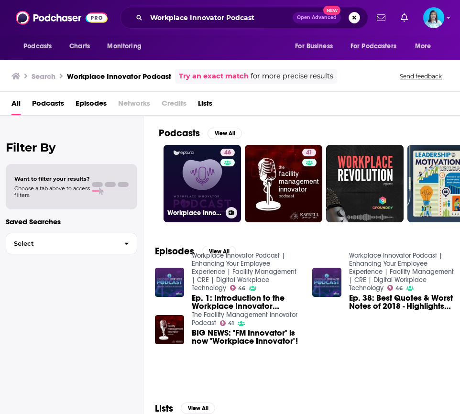
click at [213, 196] on link "46 Workplace Innovator Podcast | Enhancing Your Employee Experience | Facility …" at bounding box center [203, 184] width 78 height 78
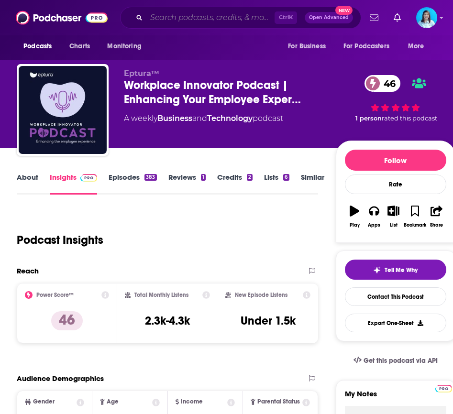
drag, startPoint x: 175, startPoint y: 19, endPoint x: 178, endPoint y: 25, distance: 6.4
click at [175, 19] on input "Search podcasts, credits, & more..." at bounding box center [210, 17] width 128 height 15
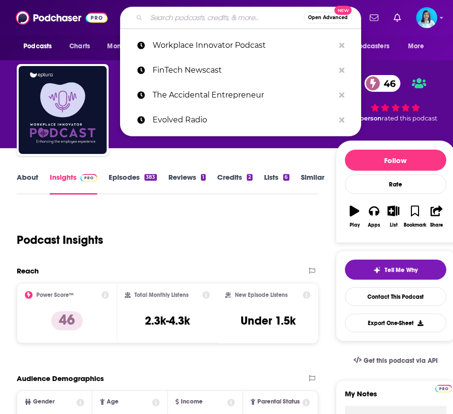
paste input "Amazing FBA Amazon and ECommerce Podcast"
type input "Amazing FBA Amazon and ECommerce Podcast"
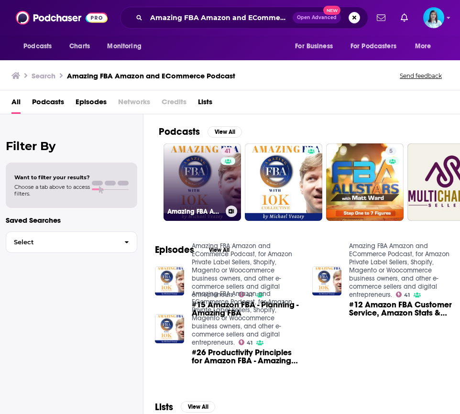
click at [209, 177] on link "41 Amazing FBA Amazon and ECommerce Podcast, for Amazon Private Label Sellers, …" at bounding box center [203, 183] width 78 height 78
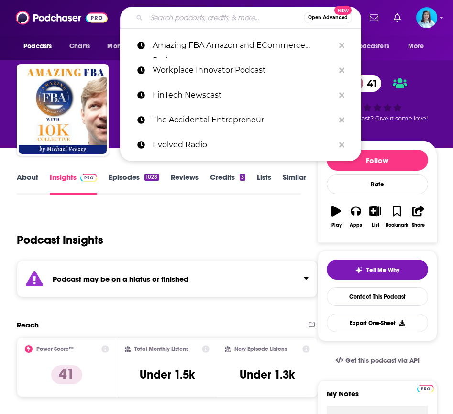
click at [182, 20] on input "Search podcasts, credits, & more..." at bounding box center [224, 17] width 157 height 15
paste input "The Defender's Journal"
type input "The Defender's Journal"
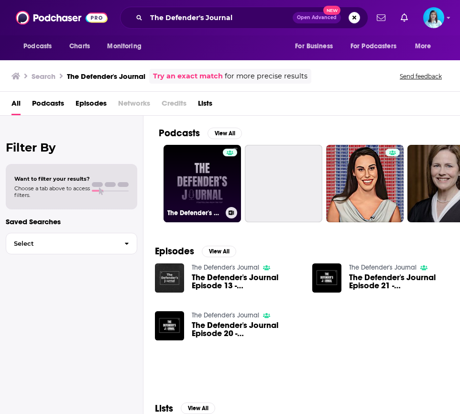
click at [205, 177] on link "The Defender's Journal" at bounding box center [203, 184] width 78 height 78
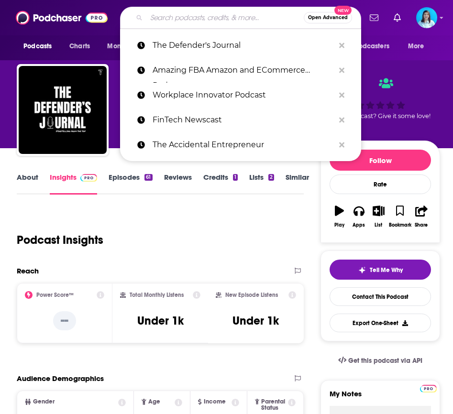
click at [206, 24] on input "Search podcasts, credits, & more..." at bounding box center [224, 17] width 157 height 15
paste input "Regulatory Ramblings"
type input "Regulatory Ramblings"
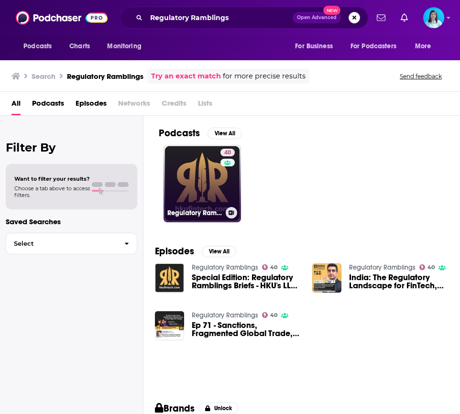
click at [192, 210] on h3 "Regulatory Ramblings" at bounding box center [195, 213] width 55 height 8
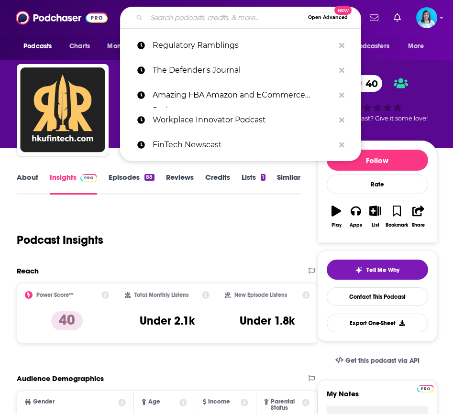
click at [170, 24] on input "Search podcasts, credits, & more..." at bounding box center [224, 17] width 157 height 15
paste input "Investing in the US"
type input "Investing in the US"
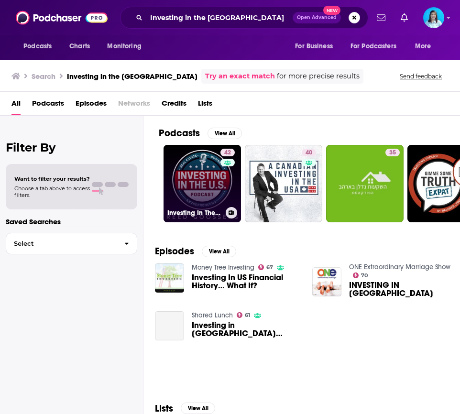
click at [211, 172] on link "42 Investing In The U.S." at bounding box center [203, 184] width 78 height 78
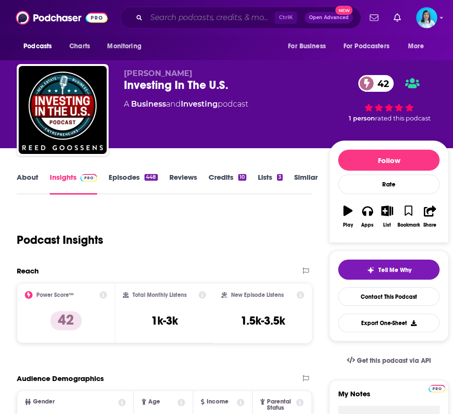
click at [202, 16] on input "Search podcasts, credits, & more..." at bounding box center [210, 17] width 128 height 15
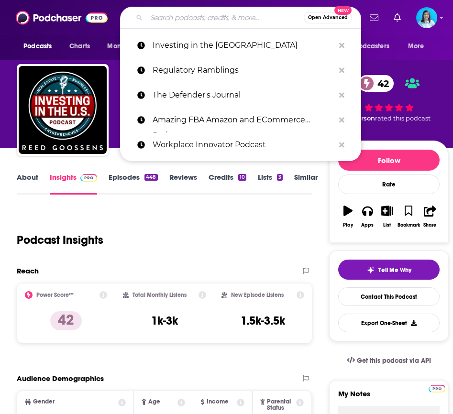
paste input "Veterinary Innovation Podcast"
type input "Veterinary Innovation Podcast"
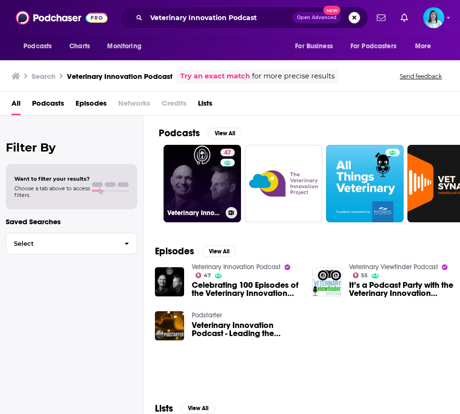
click at [204, 183] on link "47 Veterinary Innovation Podcast" at bounding box center [203, 184] width 78 height 78
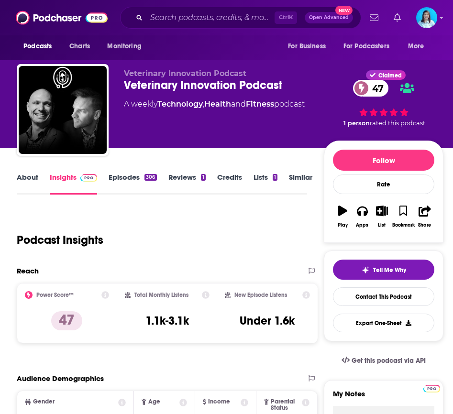
click at [398, 22] on link "Show notifications dropdown" at bounding box center [397, 18] width 15 height 16
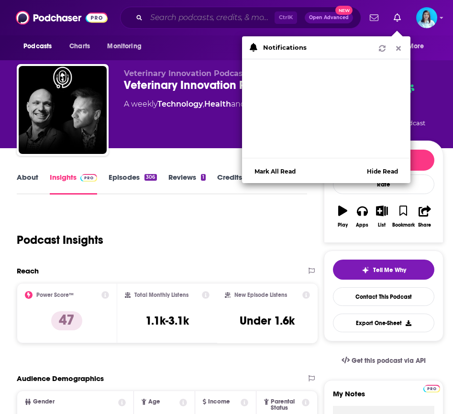
click at [165, 17] on input "Search podcasts, credits, & more..." at bounding box center [210, 17] width 128 height 15
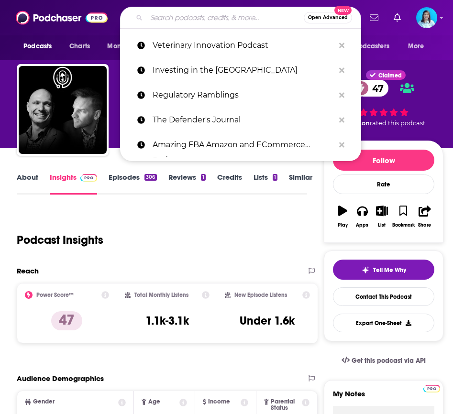
paste input "The Veterinary Life Coach"
type input "The Veterinary Life Coach"
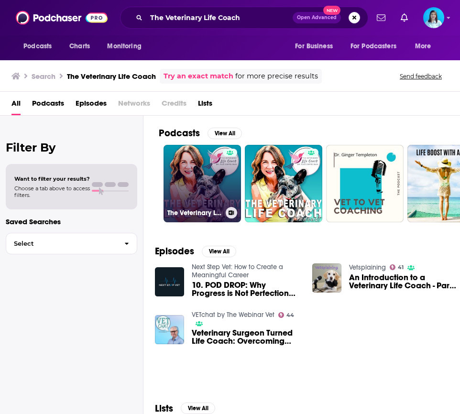
click at [198, 164] on link "The Veterinary Life Coach Podcast" at bounding box center [203, 184] width 78 height 78
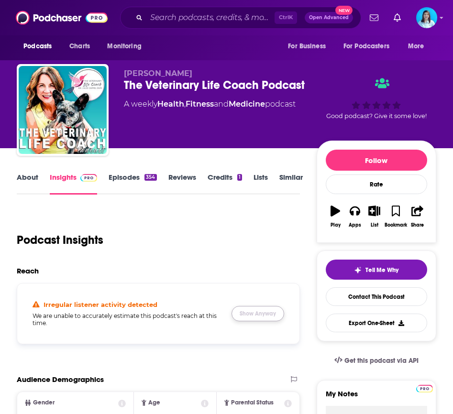
click at [252, 314] on button "Show Anyway" at bounding box center [258, 313] width 53 height 15
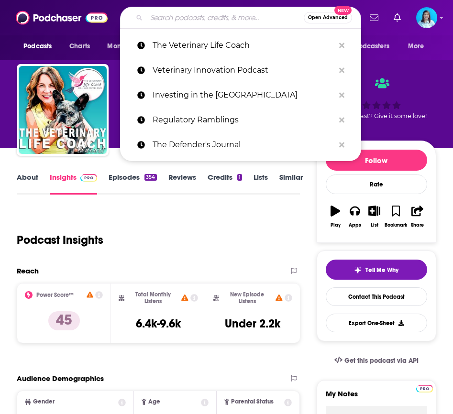
click at [176, 22] on input "Search podcasts, credits, & more..." at bounding box center [224, 17] width 157 height 15
paste input "Wealth Strategy Secrets of the Ultra Wealthy Podcast"
type input "Wealth Strategy Secrets of the Ultra Wealthy Podcast"
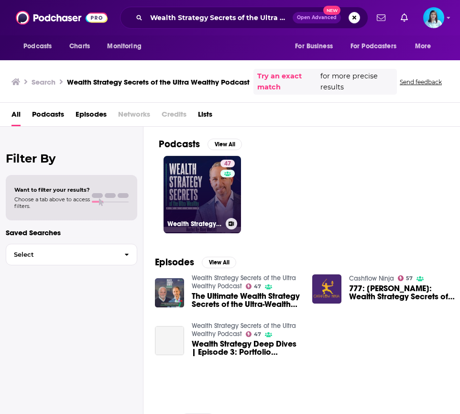
click at [177, 196] on link "47 Wealth Strategy Secrets of the Ultra Wealthy Podcast" at bounding box center [203, 195] width 78 height 78
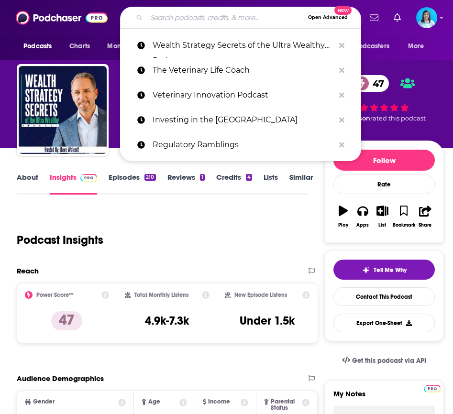
drag, startPoint x: 170, startPoint y: 17, endPoint x: 200, endPoint y: 27, distance: 31.3
click at [173, 17] on input "Search podcasts, credits, & more..." at bounding box center [224, 17] width 157 height 15
paste input "Work From The Inside Out"
type input "Work From The Inside Out"
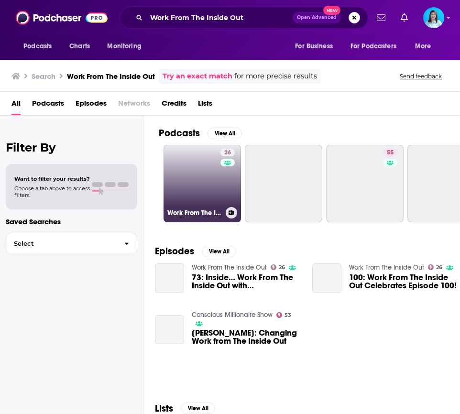
click at [204, 176] on link "26 Work From The Inside Out" at bounding box center [203, 184] width 78 height 78
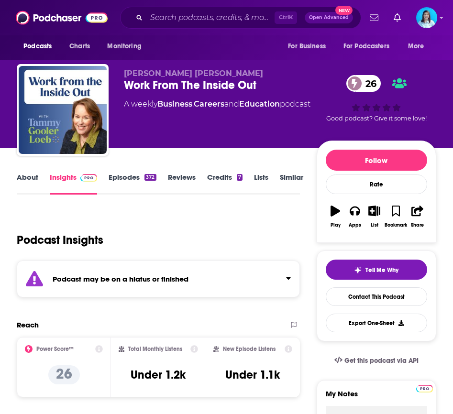
click at [288, 282] on icon "Click to expand status details" at bounding box center [288, 279] width 5 height 8
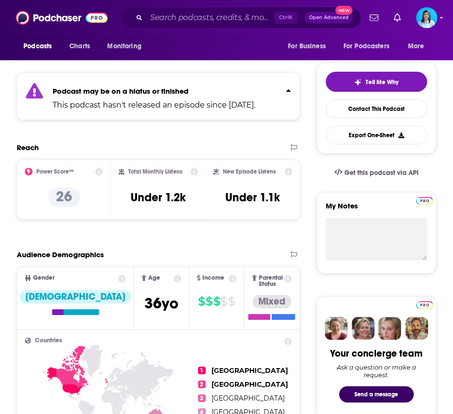
scroll to position [191, 0]
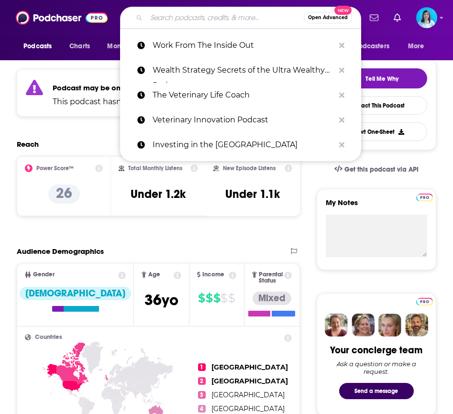
click at [184, 19] on input "Search podcasts, credits, & more..." at bounding box center [224, 17] width 157 height 15
paste input "Four Eyes"
type input "Four Eyes"
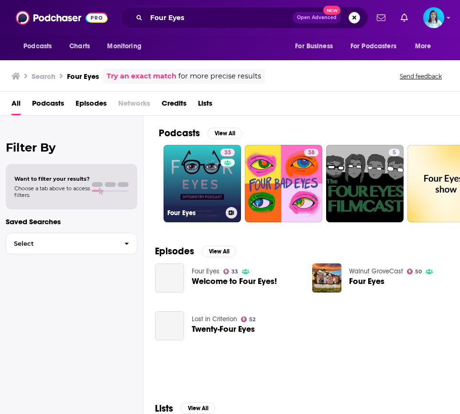
click at [213, 187] on link "33 Four Eyes" at bounding box center [203, 184] width 78 height 78
